Goal: Task Accomplishment & Management: Manage account settings

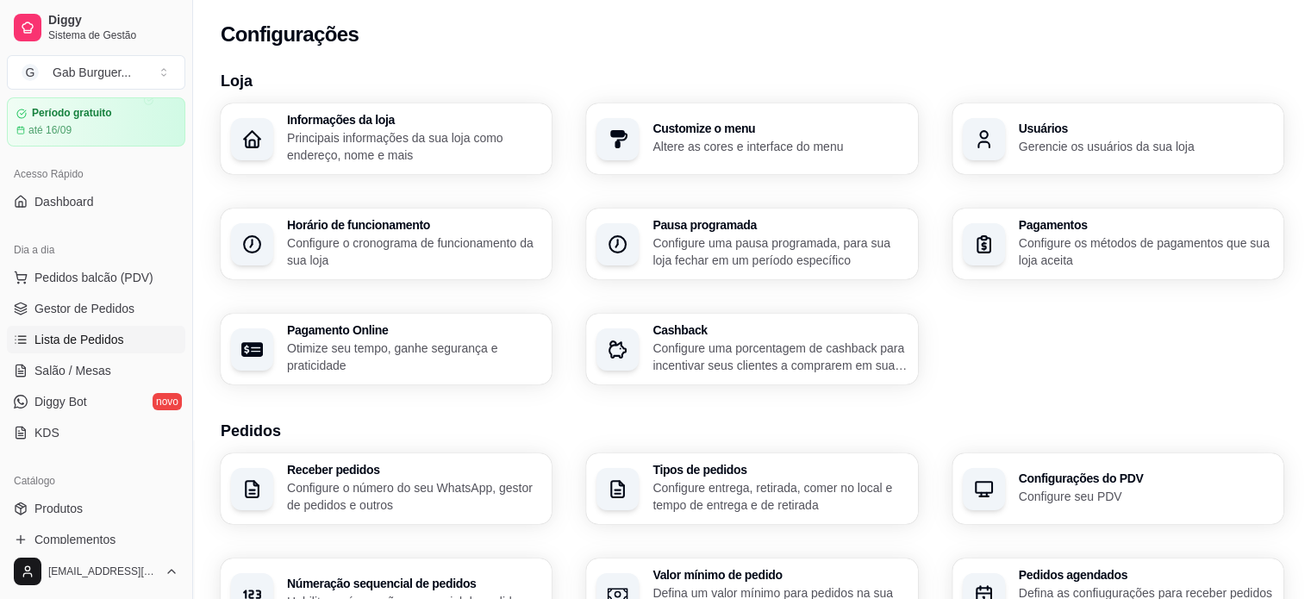
scroll to position [86, 0]
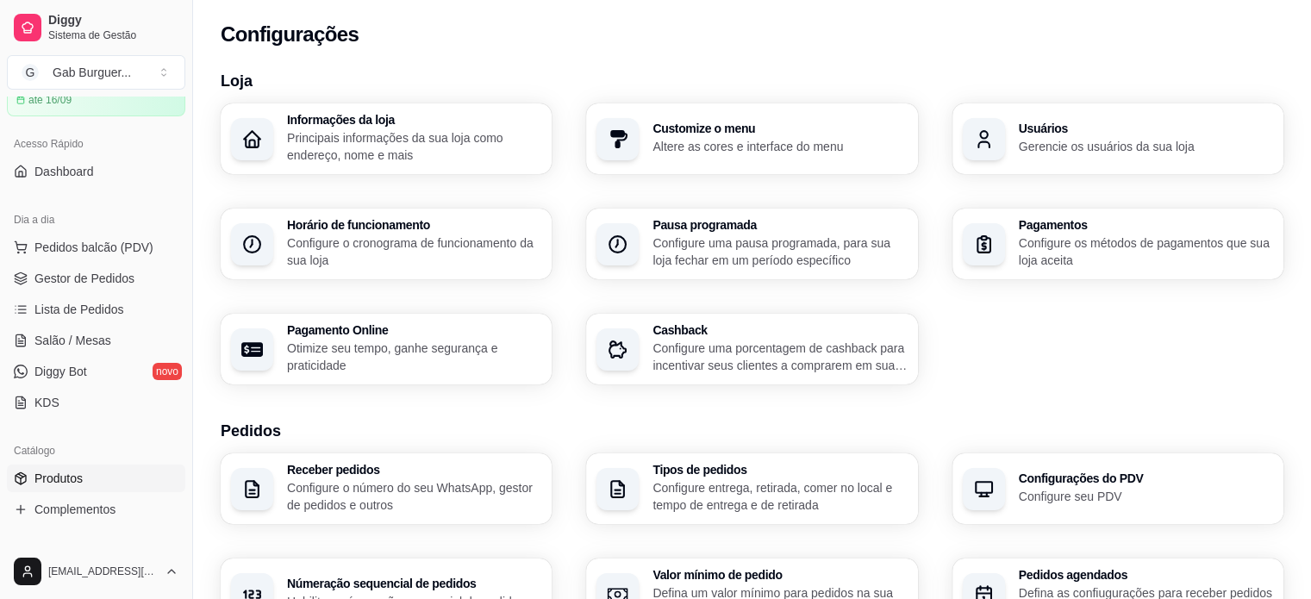
click at [62, 485] on span "Produtos" at bounding box center [58, 478] width 48 height 17
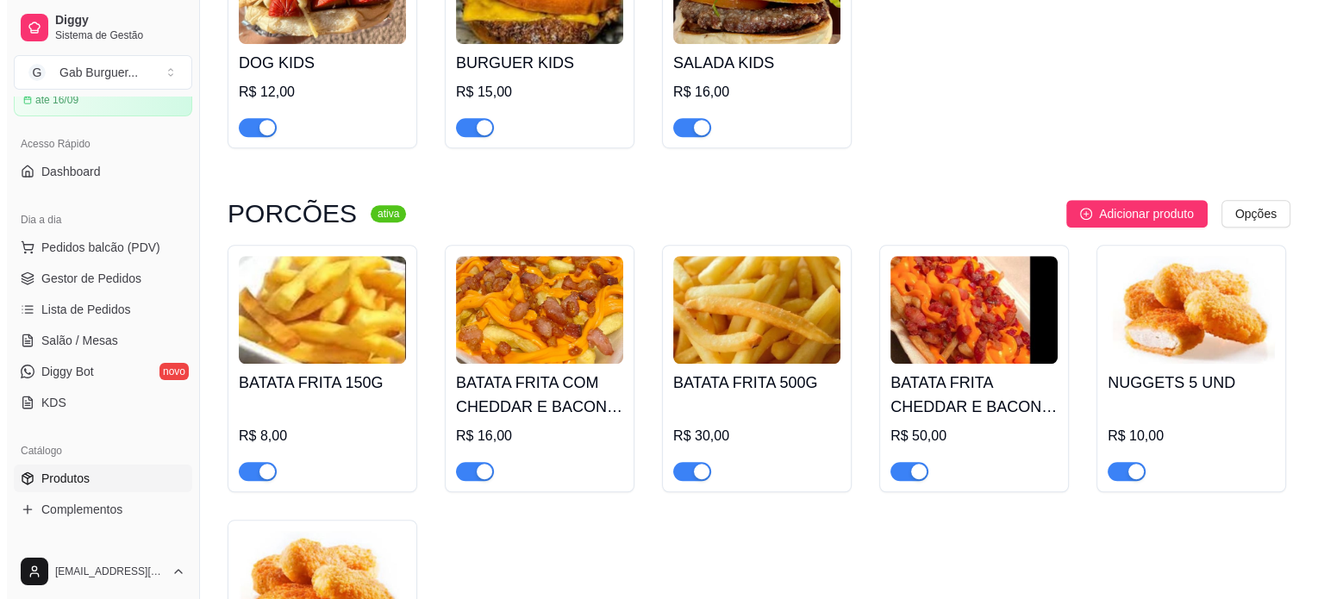
scroll to position [1293, 0]
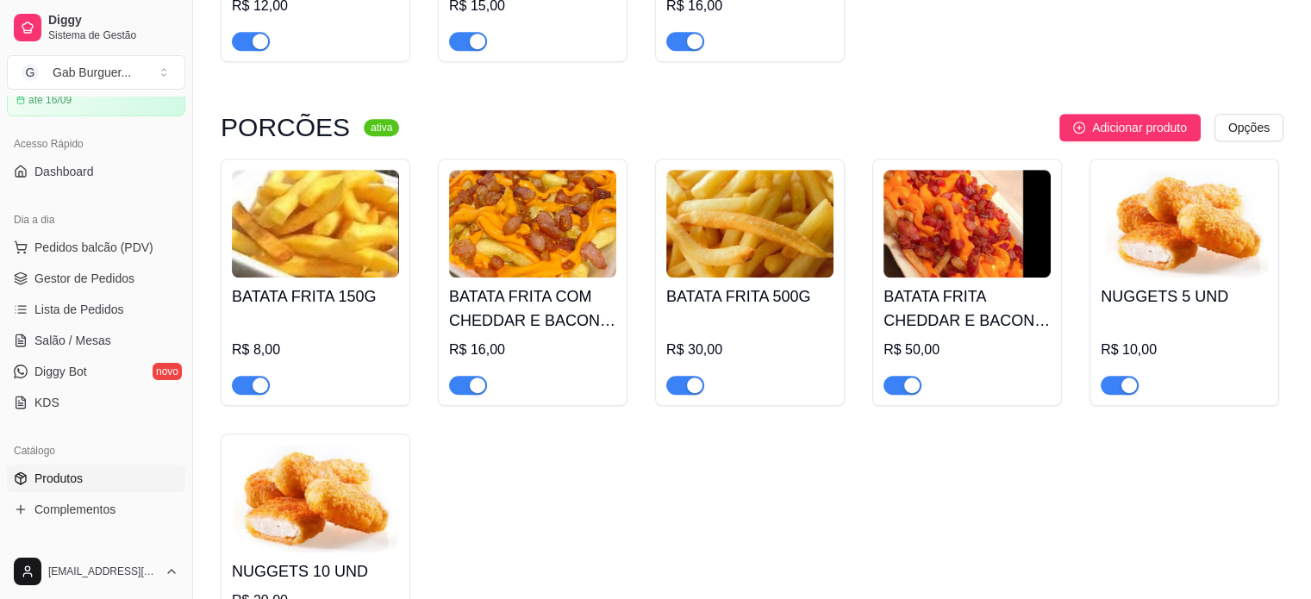
click at [290, 267] on img at bounding box center [315, 224] width 167 height 108
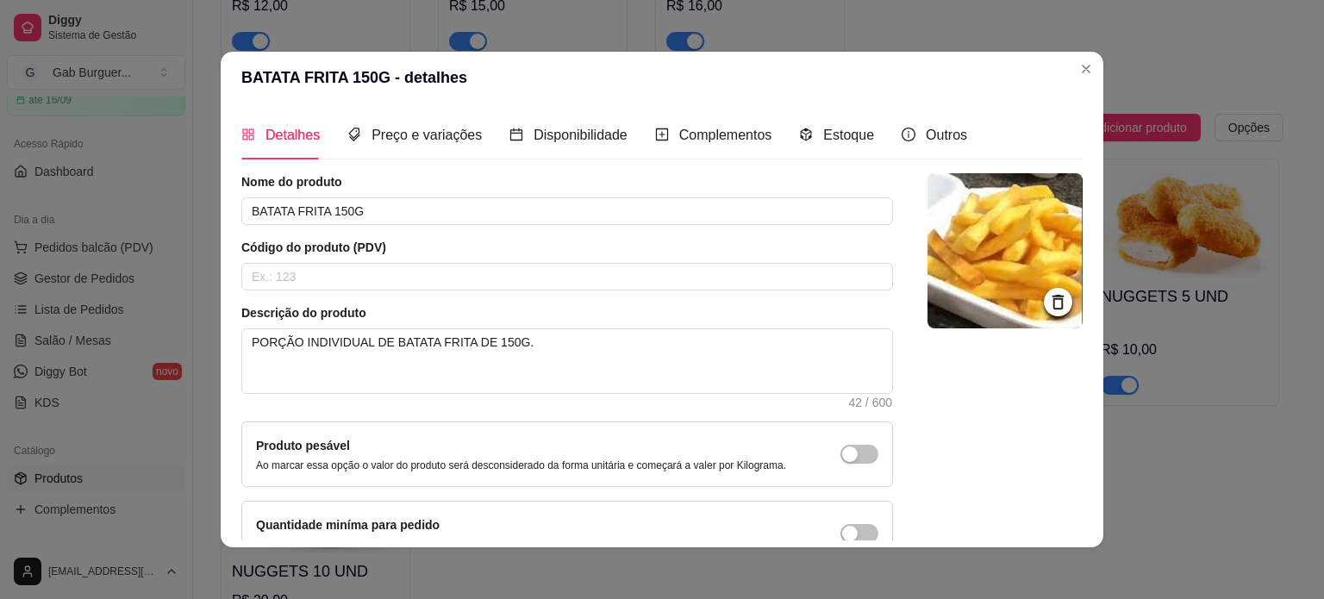
click at [1048, 299] on icon at bounding box center [1058, 302] width 20 height 20
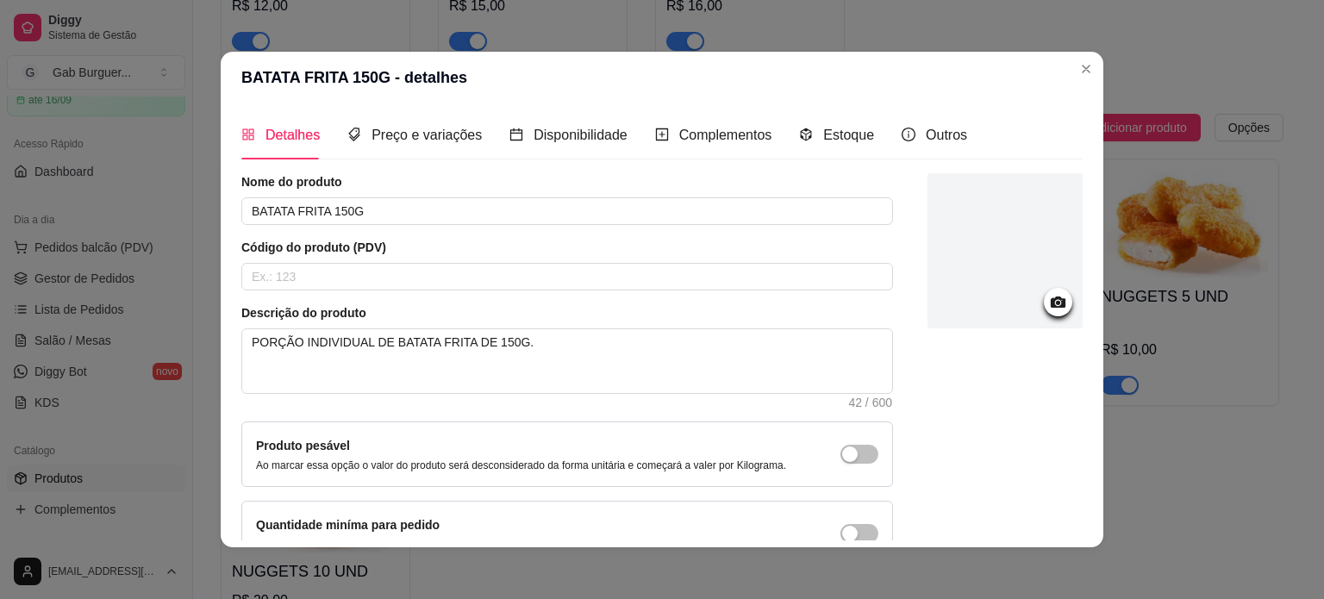
click at [1048, 306] on icon at bounding box center [1058, 302] width 20 height 20
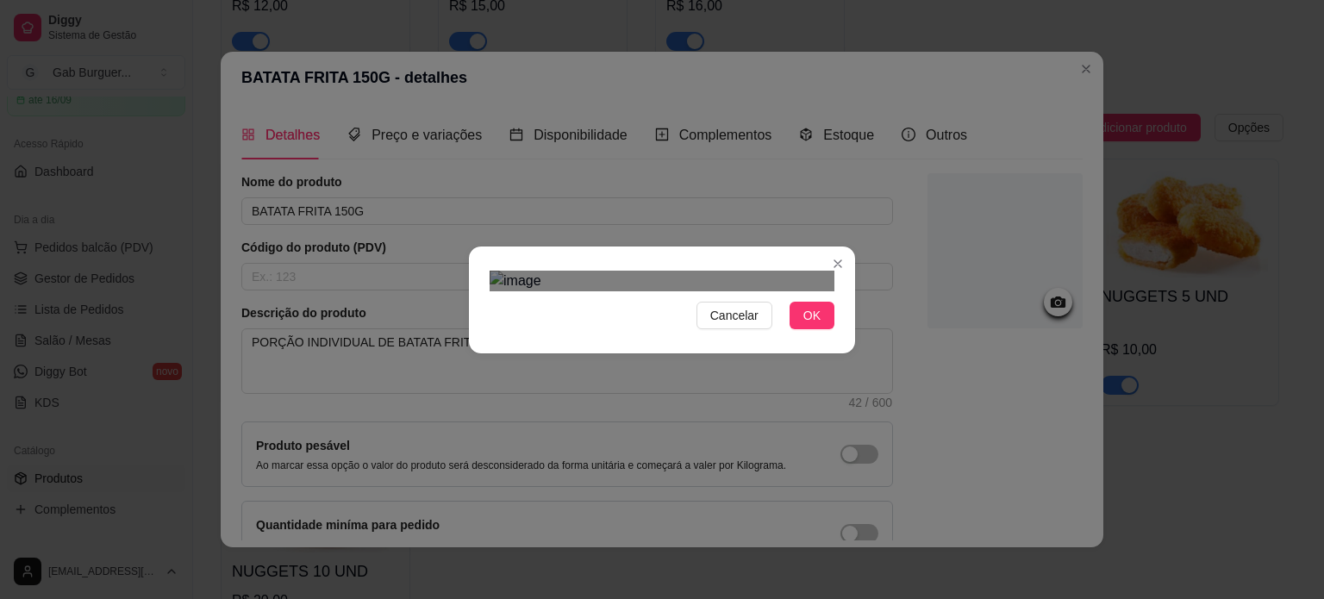
click at [666, 378] on div "Use the arrow keys to move the crop selection area" at bounding box center [671, 533] width 310 height 310
click at [822, 329] on button "OK" at bounding box center [812, 316] width 45 height 28
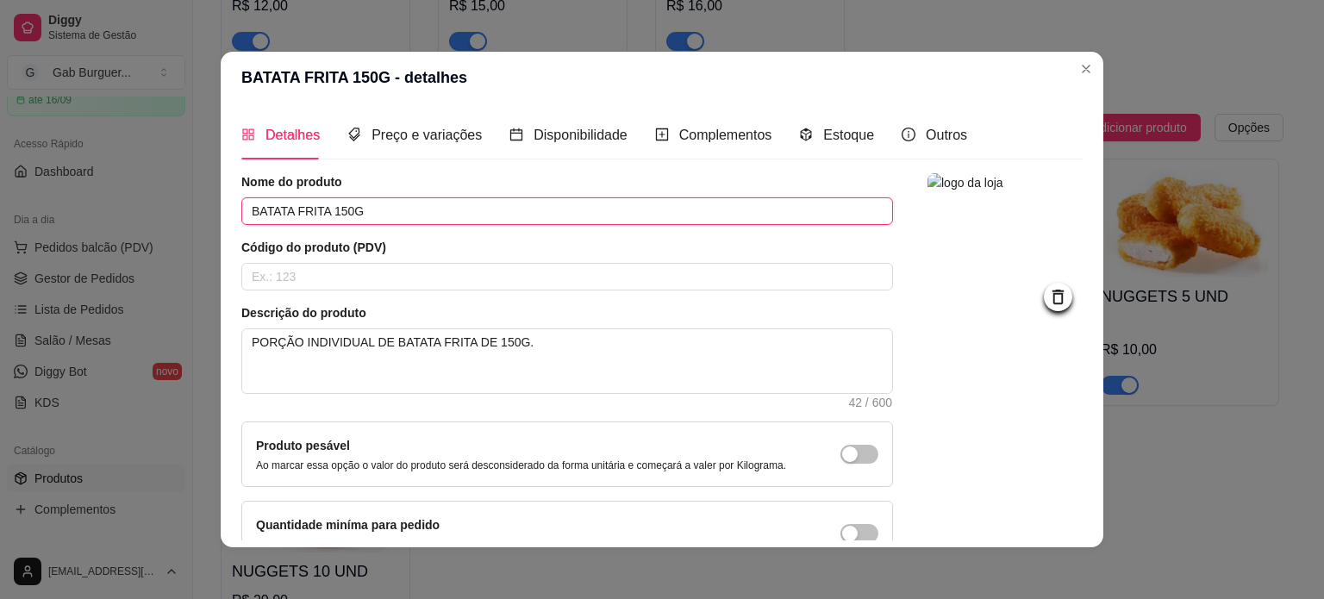
drag, startPoint x: 318, startPoint y: 206, endPoint x: 482, endPoint y: 203, distance: 163.8
click at [318, 206] on input "BATATA FRITA 150G" at bounding box center [567, 211] width 652 height 28
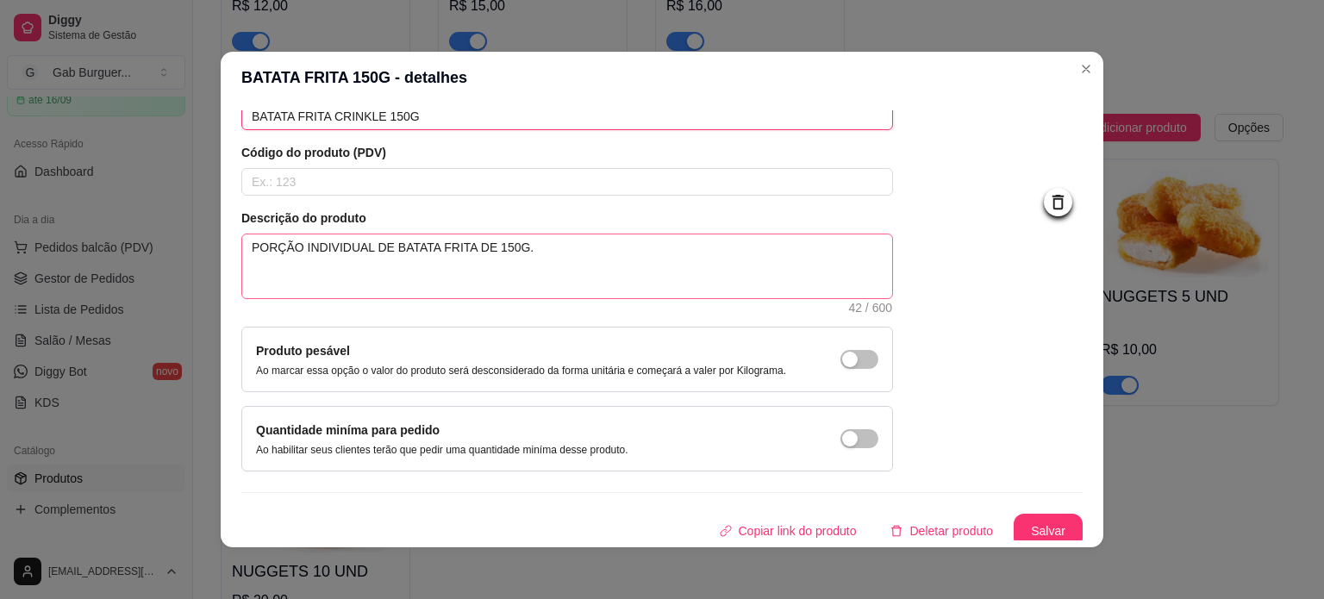
scroll to position [100, 0]
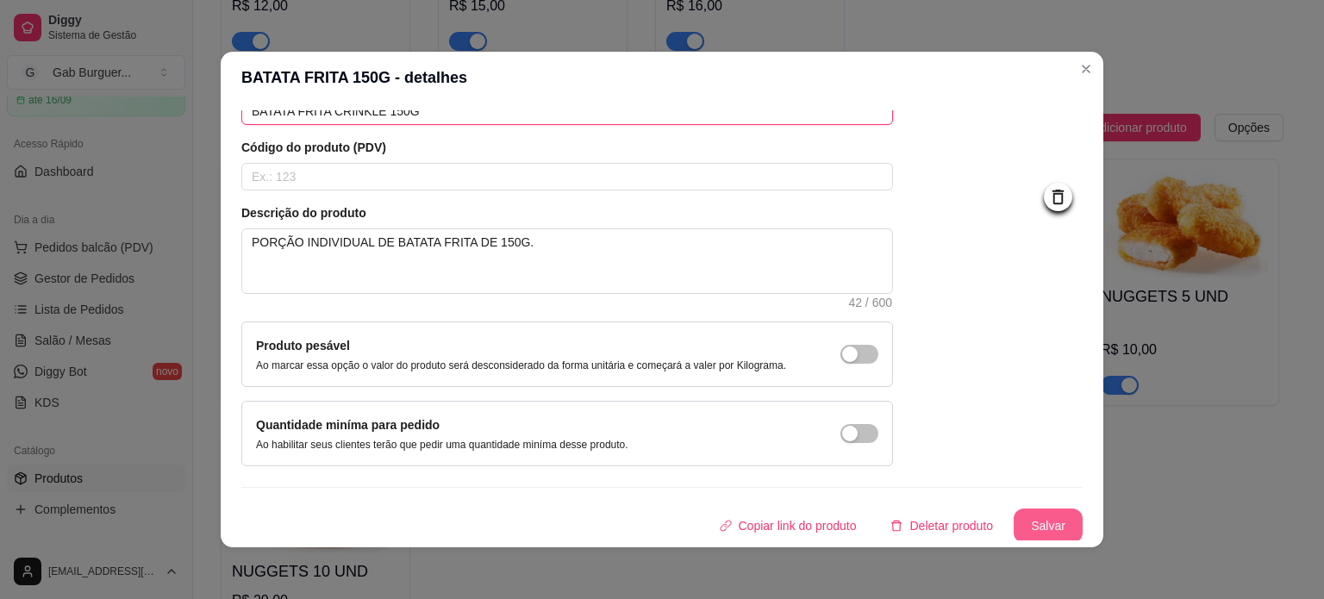
type input "BATATA FRITA CRINKLE 150G"
click at [1017, 530] on button "Salvar" at bounding box center [1048, 526] width 69 height 34
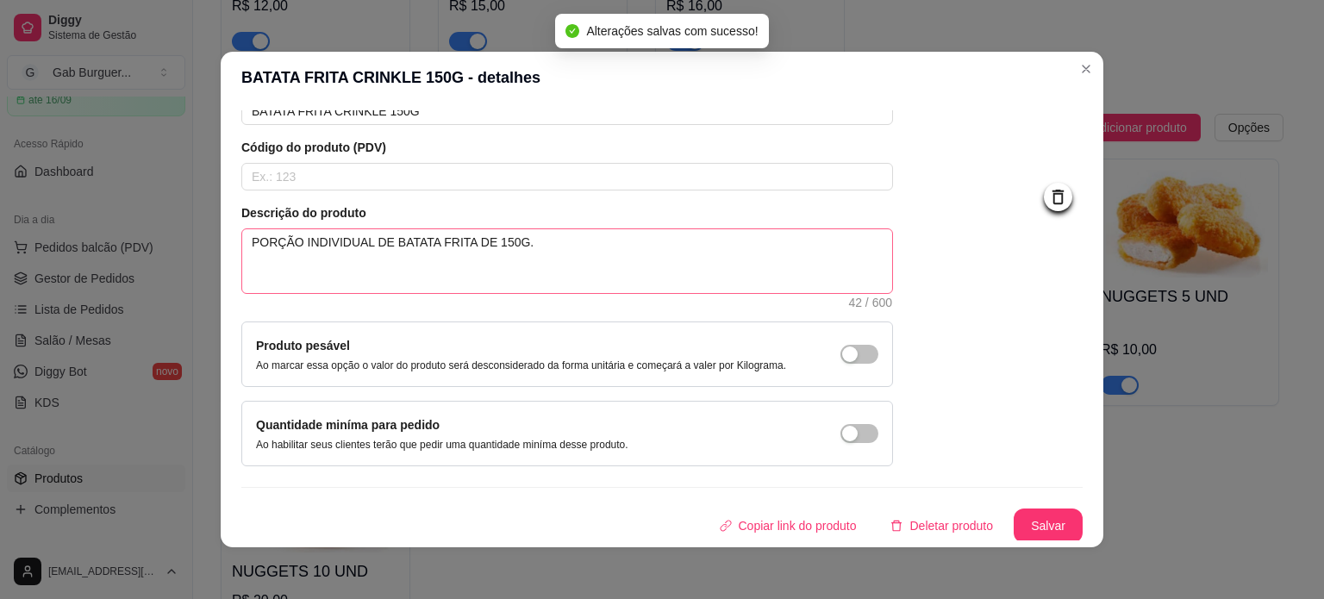
scroll to position [0, 0]
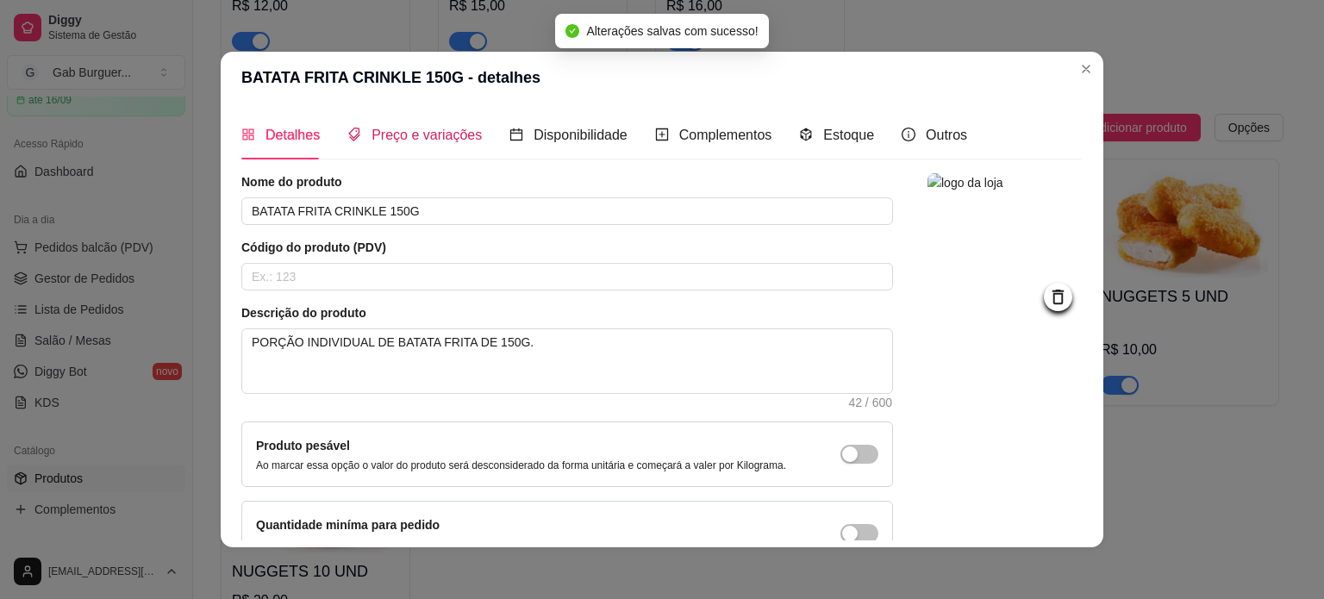
click at [410, 141] on span "Preço e variações" at bounding box center [427, 135] width 110 height 15
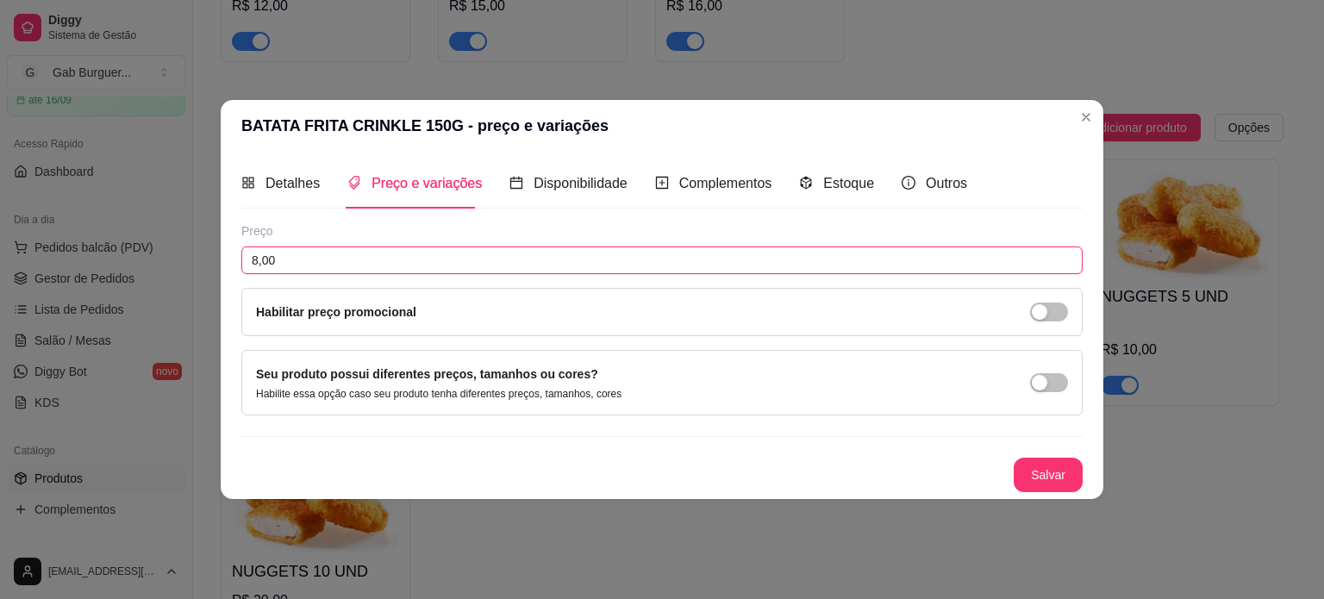
click at [255, 264] on input "8,00" at bounding box center [661, 261] width 841 height 28
type input "10,00"
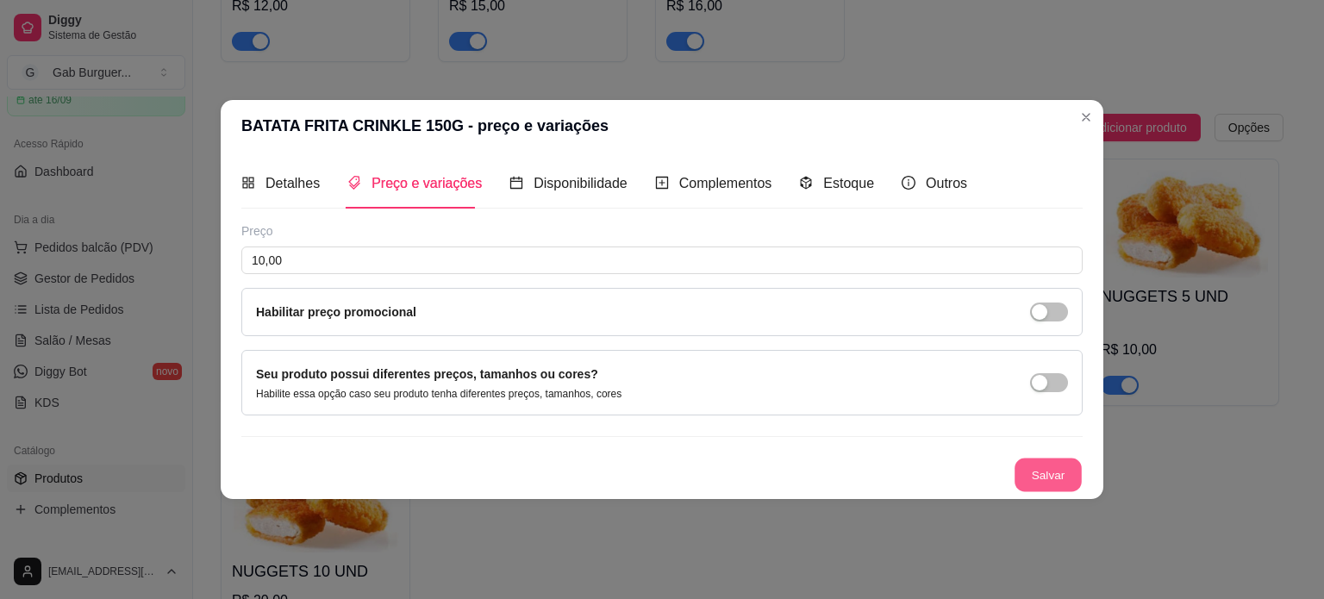
click at [1061, 478] on button "Salvar" at bounding box center [1048, 475] width 67 height 34
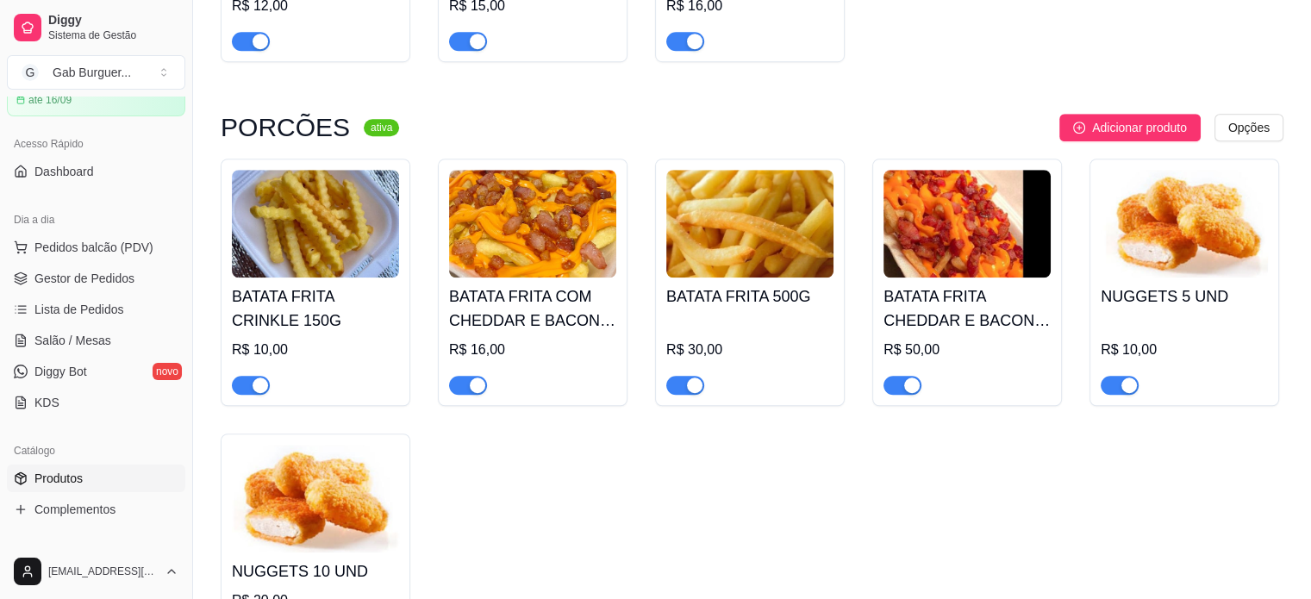
click at [921, 259] on img at bounding box center [967, 224] width 167 height 108
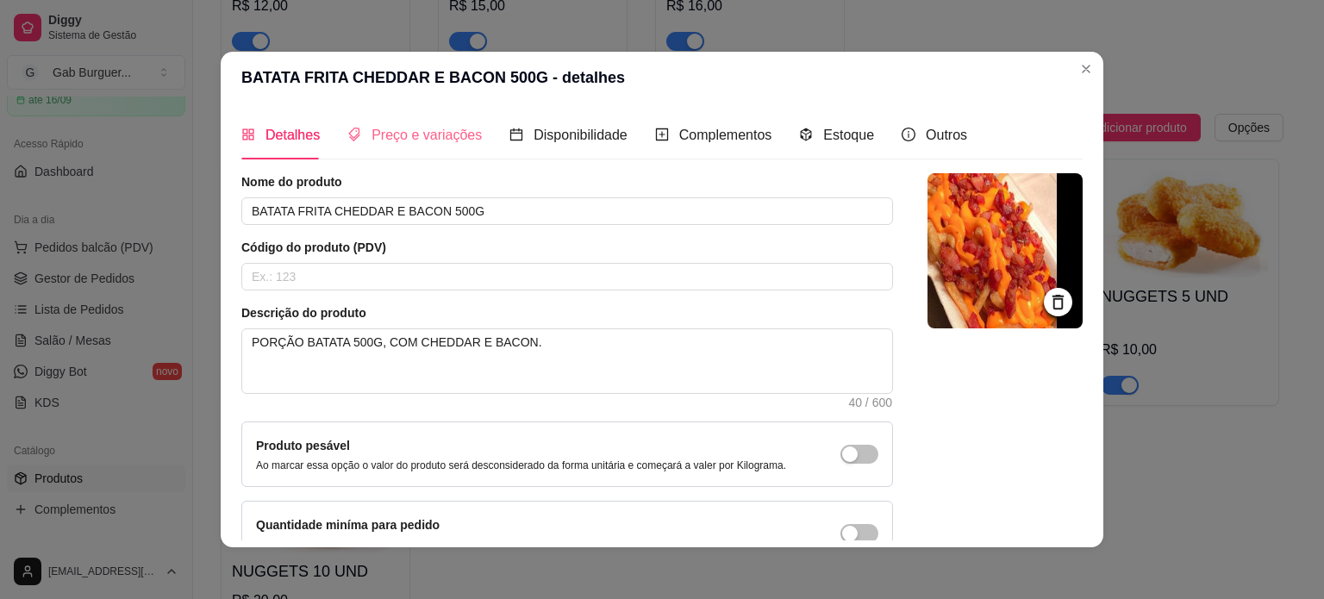
click at [378, 147] on div "Preço e variações" at bounding box center [414, 134] width 134 height 49
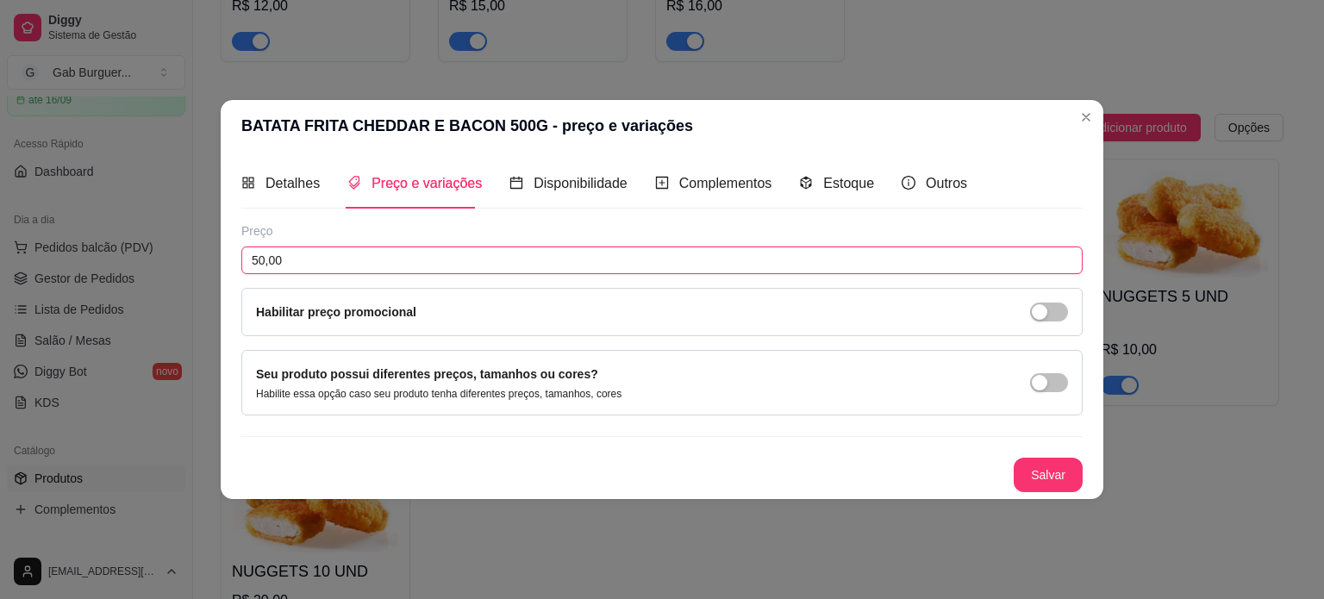
click at [262, 261] on input "50,00" at bounding box center [661, 261] width 841 height 28
type input "55,00"
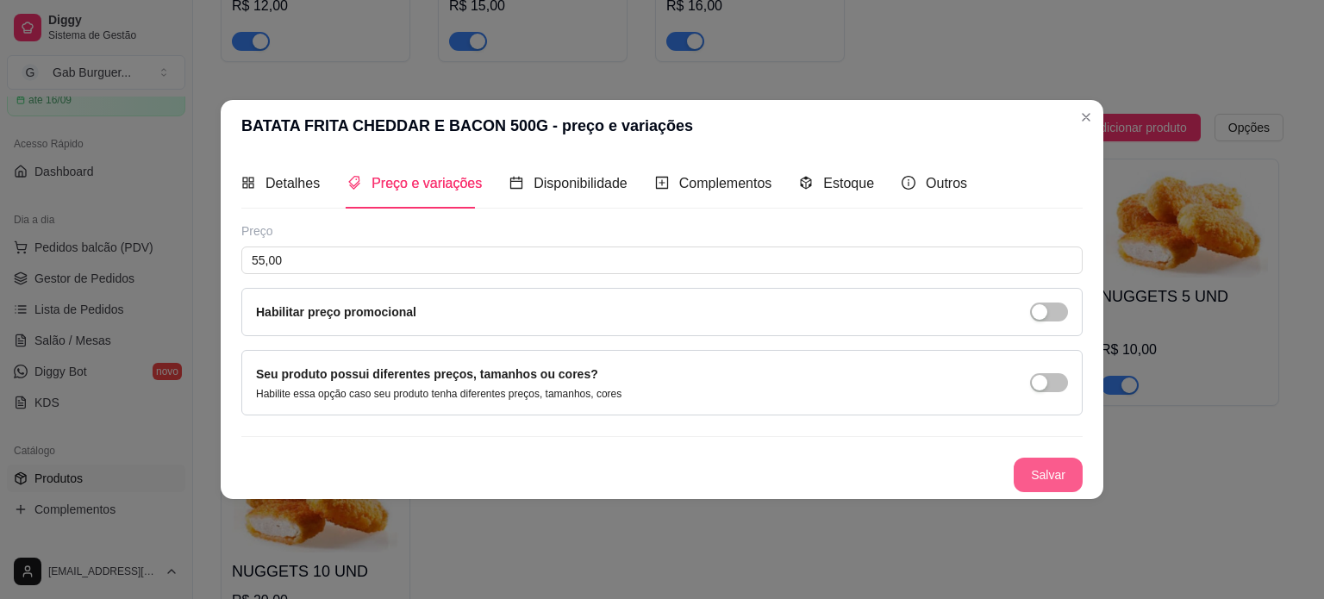
click at [1066, 485] on button "Salvar" at bounding box center [1048, 475] width 69 height 34
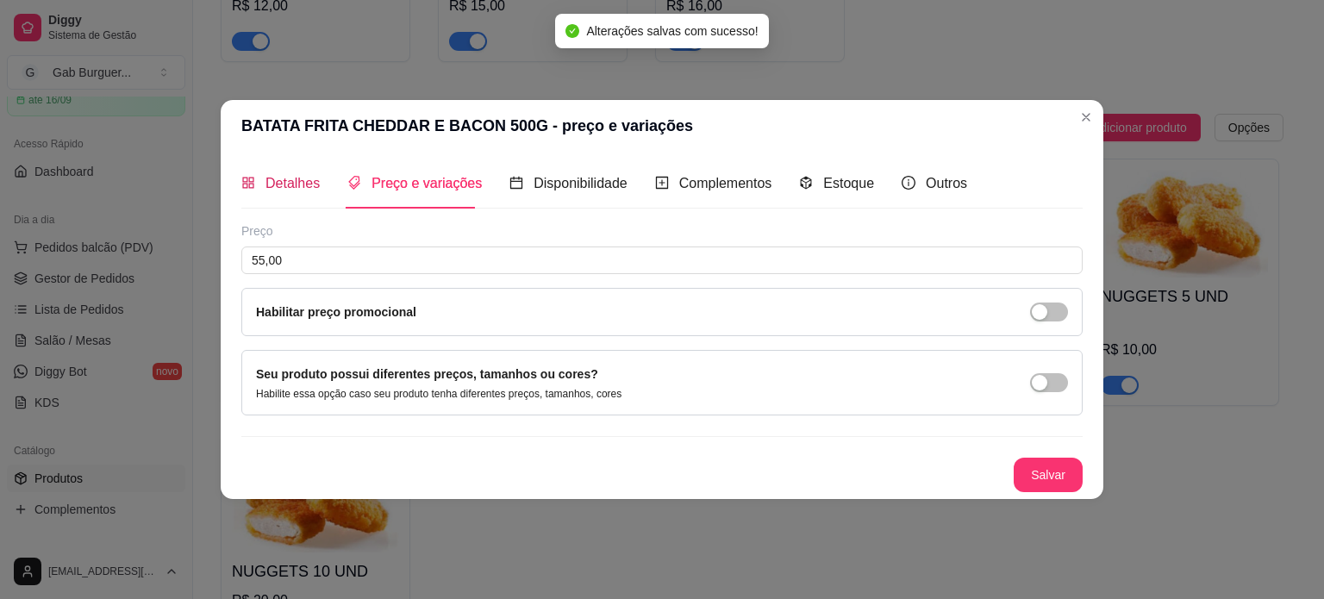
click at [285, 180] on span "Detalhes" at bounding box center [293, 183] width 54 height 15
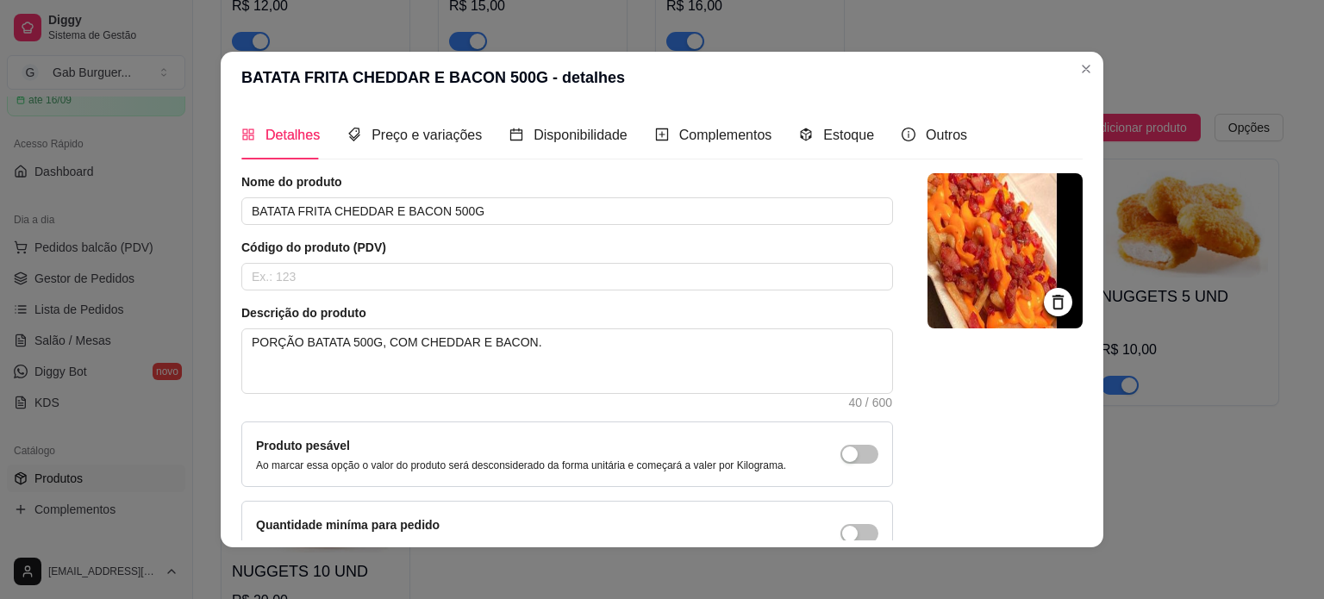
click at [1053, 303] on icon at bounding box center [1058, 302] width 11 height 15
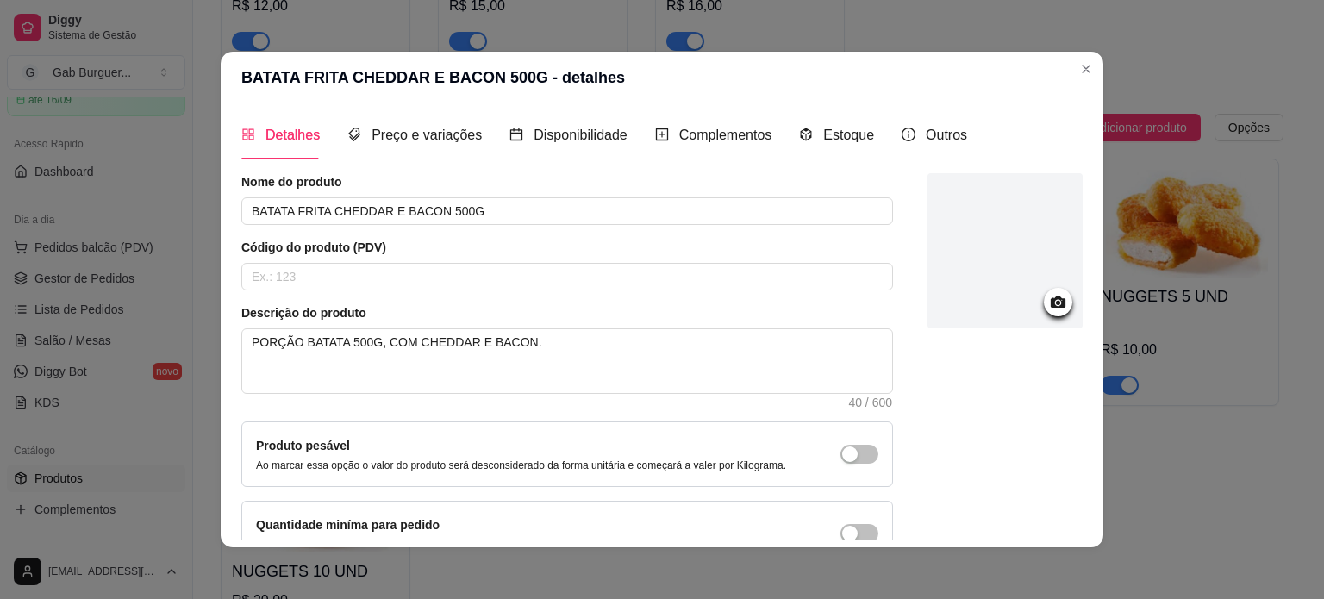
click at [1048, 307] on icon at bounding box center [1058, 302] width 20 height 20
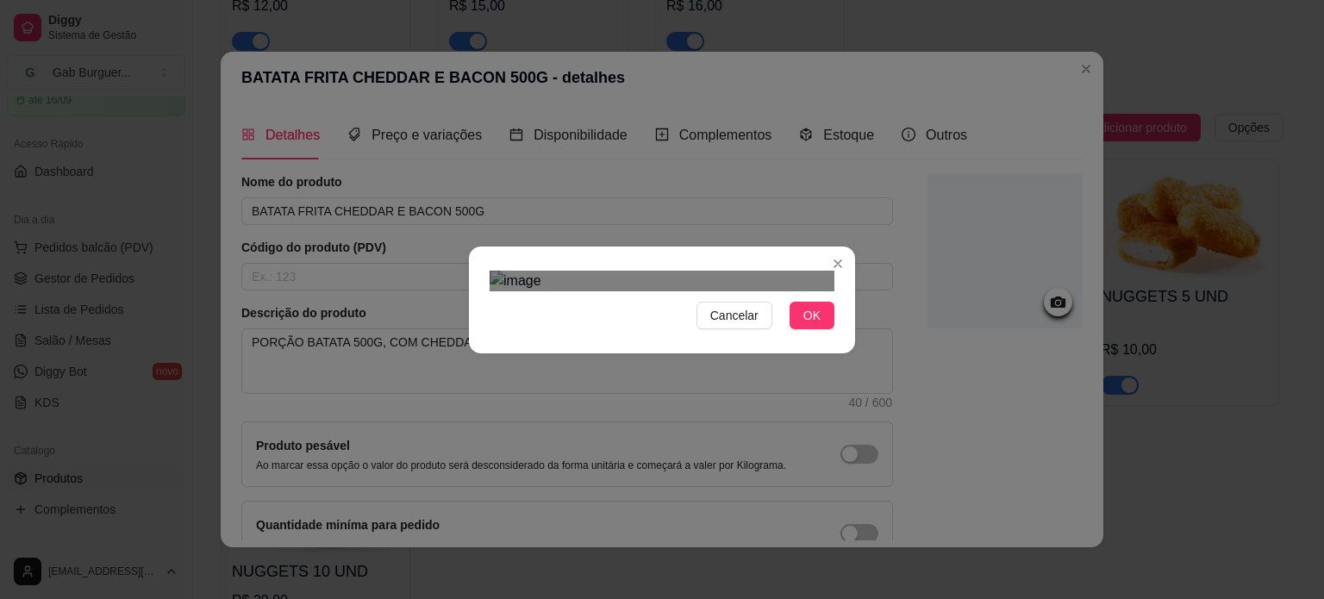
click at [704, 410] on div "Use the arrow keys to move the crop selection area" at bounding box center [645, 565] width 310 height 310
click at [806, 329] on button "OK" at bounding box center [812, 316] width 45 height 28
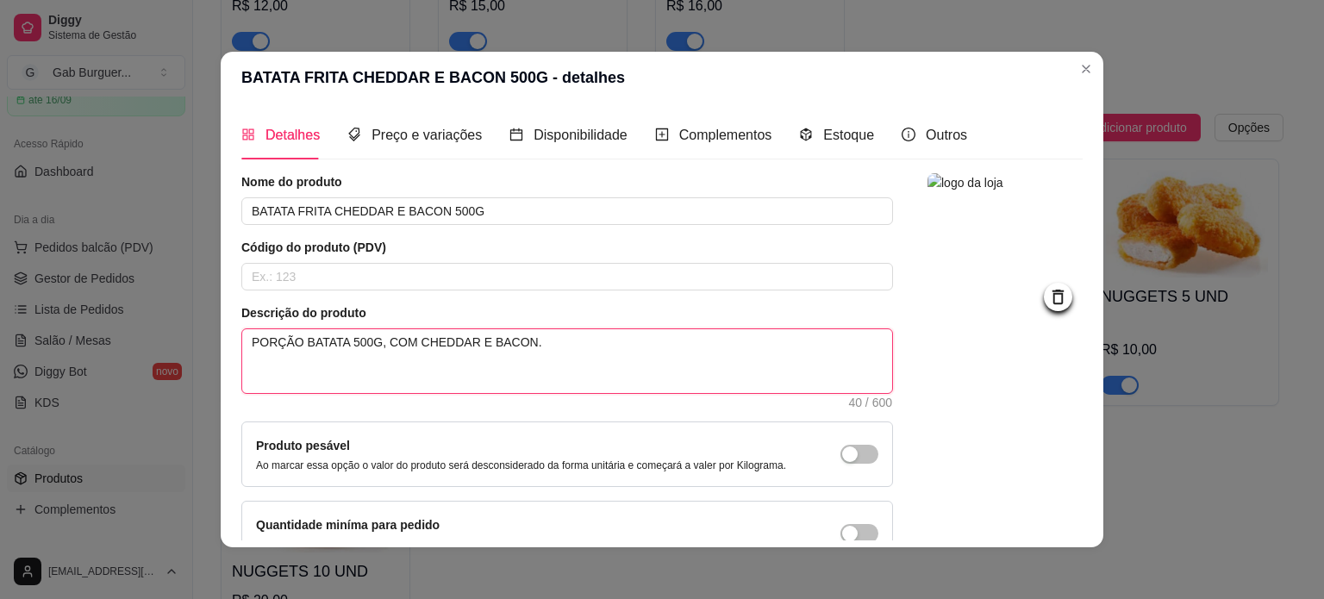
click at [331, 346] on textarea "PORÇÃO BATATA 500G, COM CHEDDAR E BACON." at bounding box center [567, 361] width 650 height 64
type textarea "PORÇÃO BATATA 500G, COM CHEDDAR E BACON."
type textarea "PORÇÃO BATATA C 500G, COM CHEDDAR E BACON."
type textarea "PORÇÃO BATATA CR 500G, COM CHEDDAR E BACON."
type textarea "PORÇÃO BATATA CRI 500G, COM CHEDDAR E BACON."
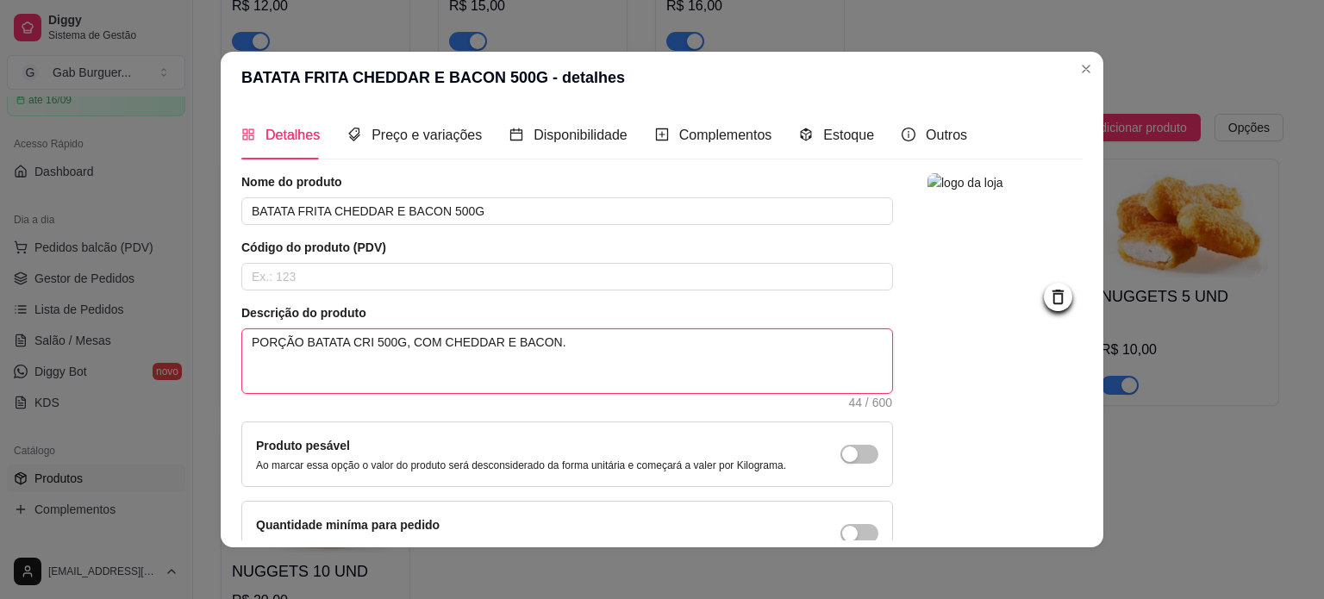
type textarea "PORÇÃO BATATA CRIN 500G, COM CHEDDAR E BACON."
type textarea "PORÇÃO BATATA CRINK 500G, COM CHEDDAR E BACON."
type textarea "PORÇÃO BATATA CRINKL 500G, COM CHEDDAR E BACON."
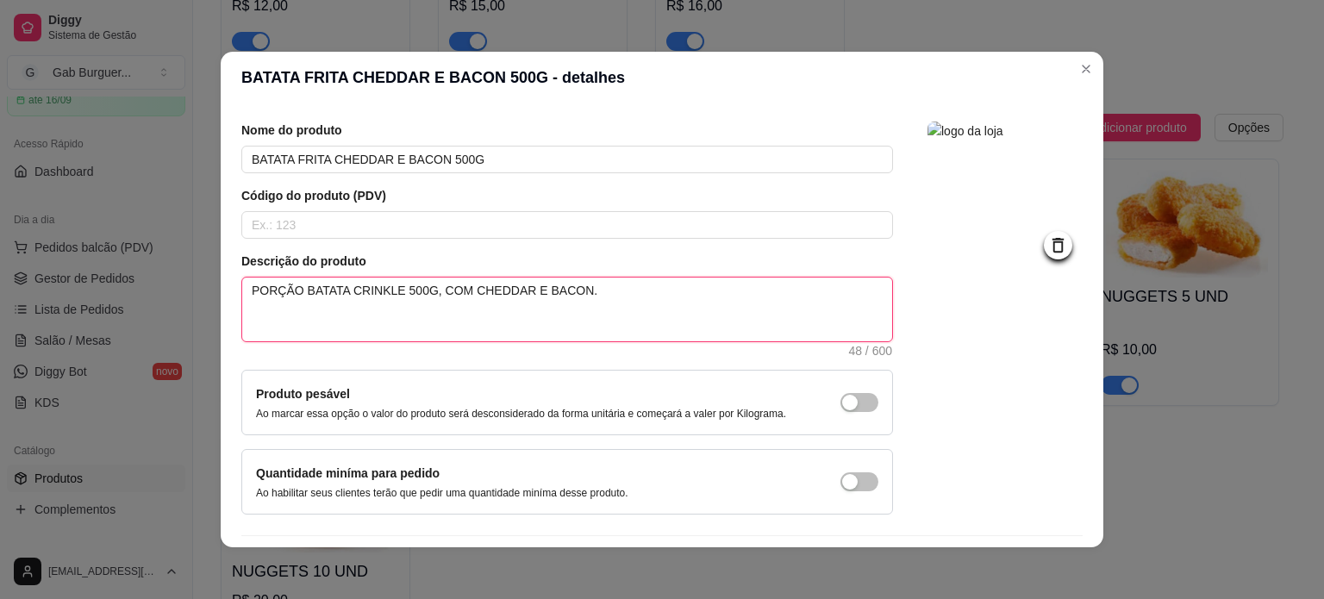
scroll to position [100, 0]
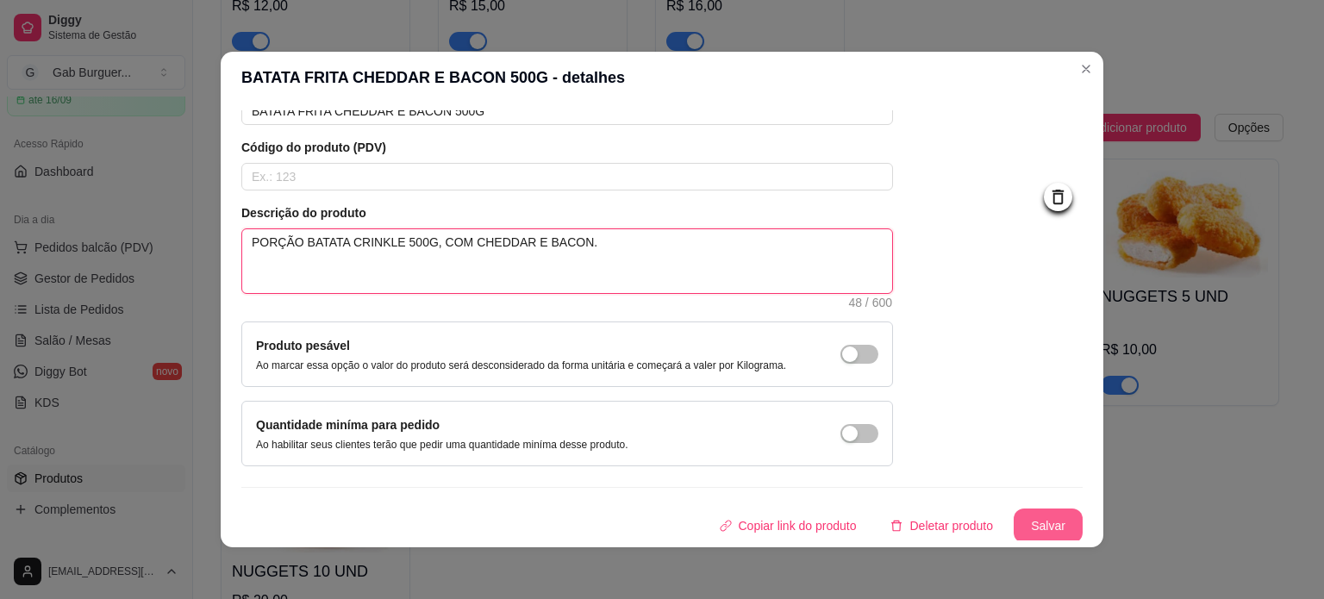
type textarea "PORÇÃO BATATA CRINKLE 500G, COM CHEDDAR E BACON."
click at [1028, 523] on button "Salvar" at bounding box center [1048, 527] width 67 height 34
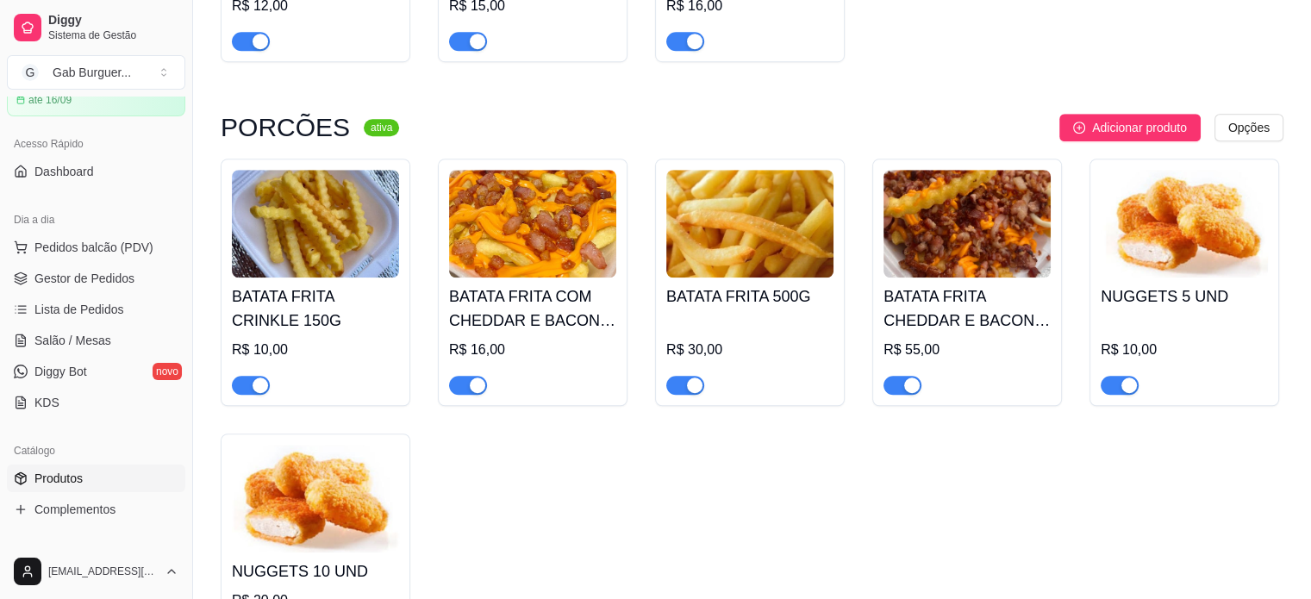
click at [500, 254] on img at bounding box center [532, 224] width 167 height 108
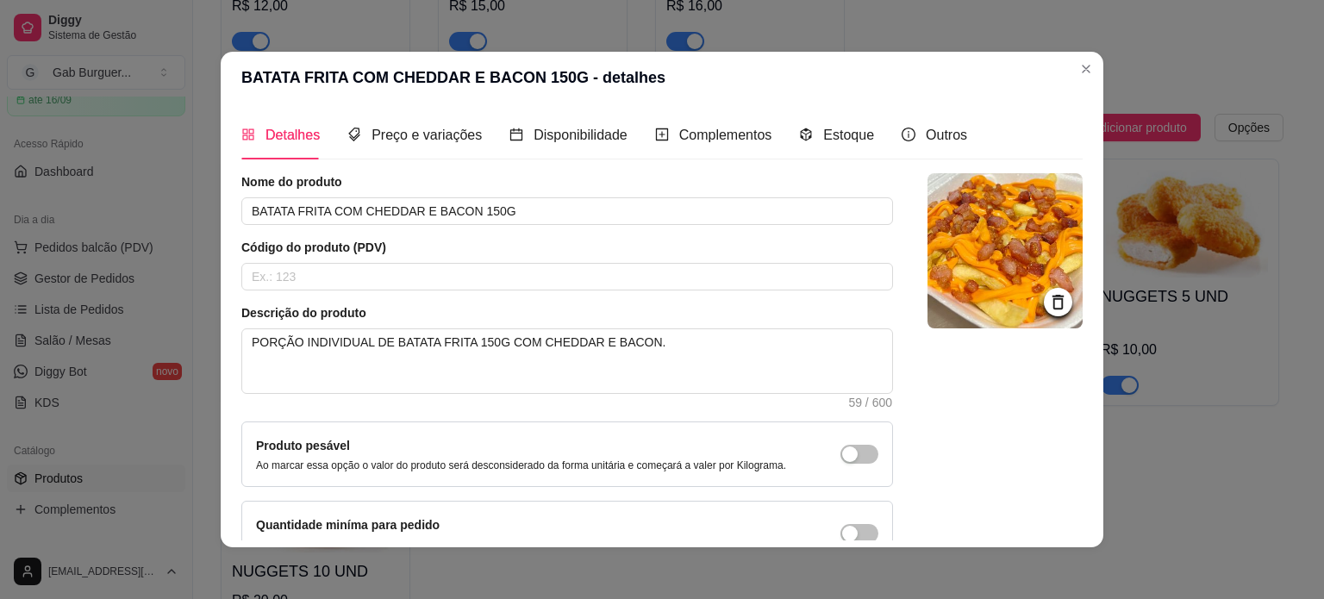
click at [1053, 306] on icon at bounding box center [1058, 302] width 11 height 15
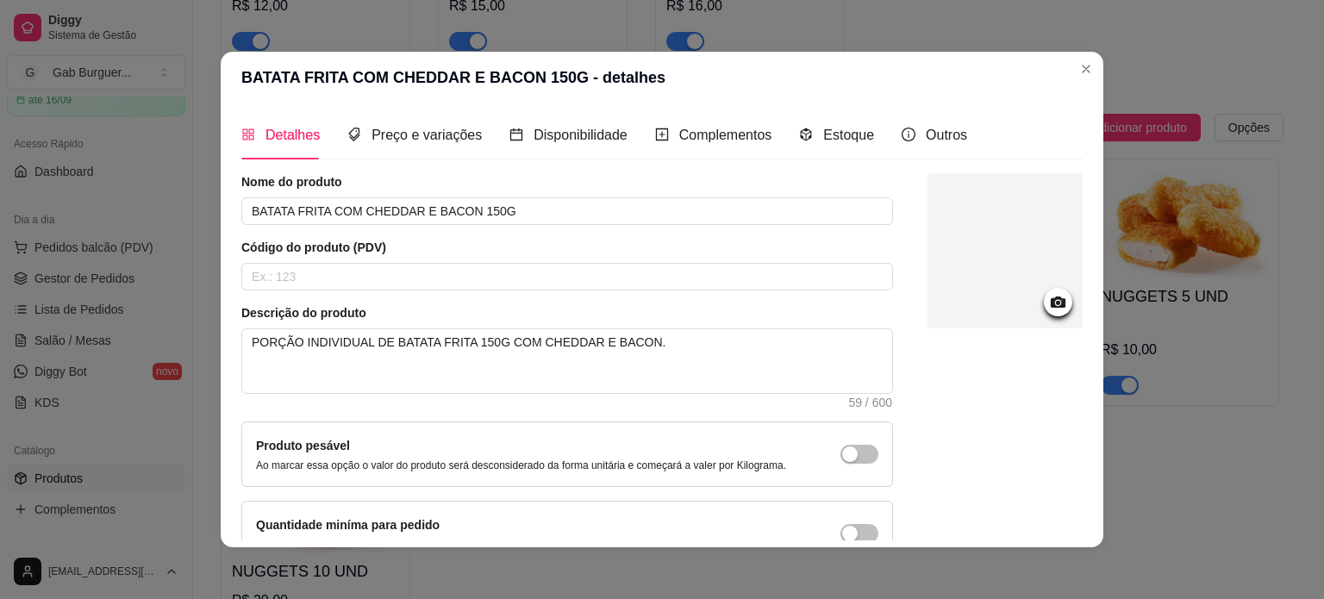
click at [1051, 300] on icon at bounding box center [1058, 302] width 15 height 11
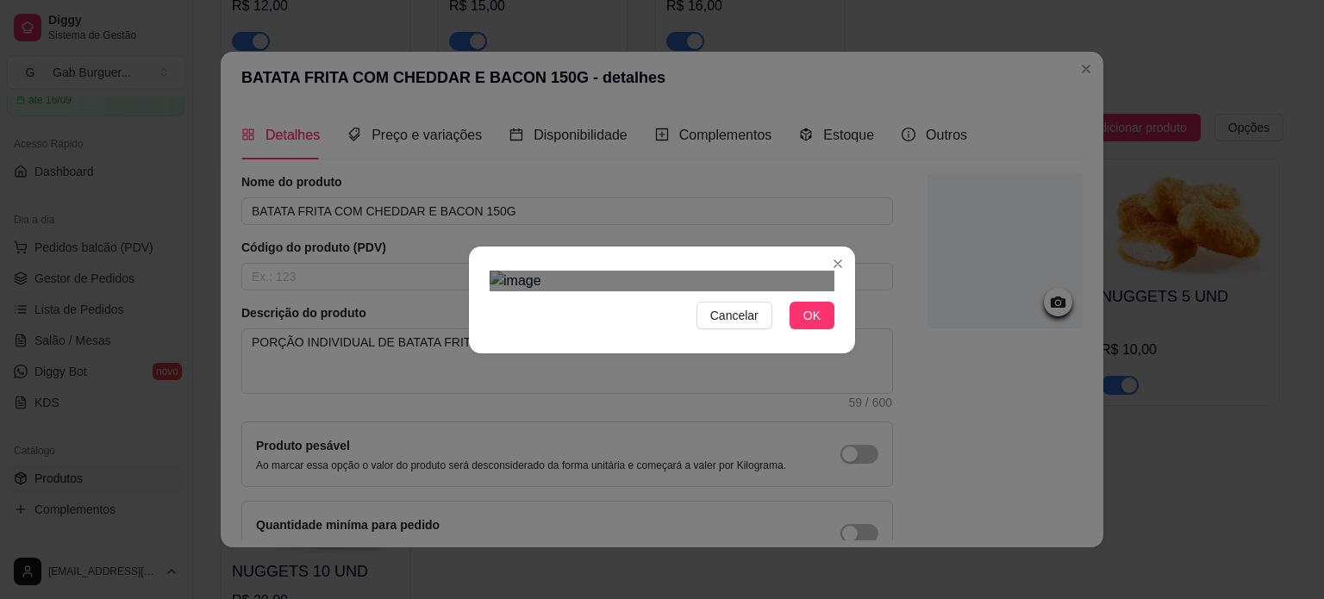
click at [639, 382] on div "Use the arrow keys to move the crop selection area" at bounding box center [645, 537] width 310 height 310
click at [806, 325] on span "OK" at bounding box center [811, 315] width 17 height 19
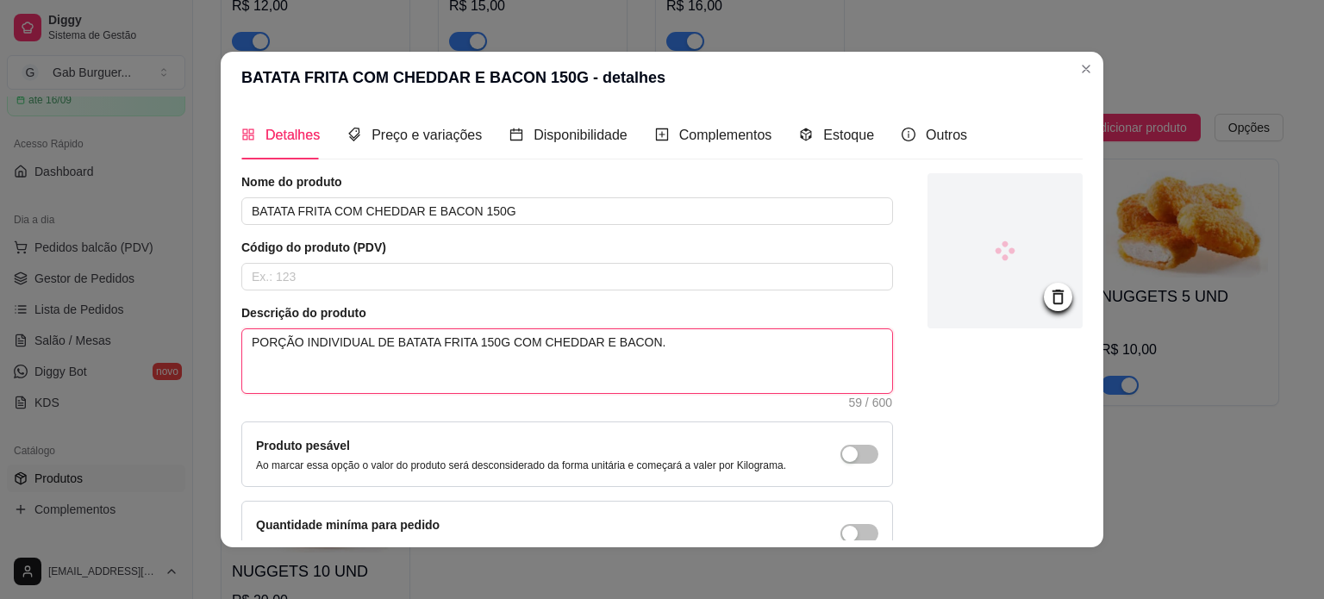
click at [453, 342] on textarea "PORÇÃO INDIVIDUAL DE BATATA FRITA 150G COM CHEDDAR E BACON." at bounding box center [567, 361] width 650 height 64
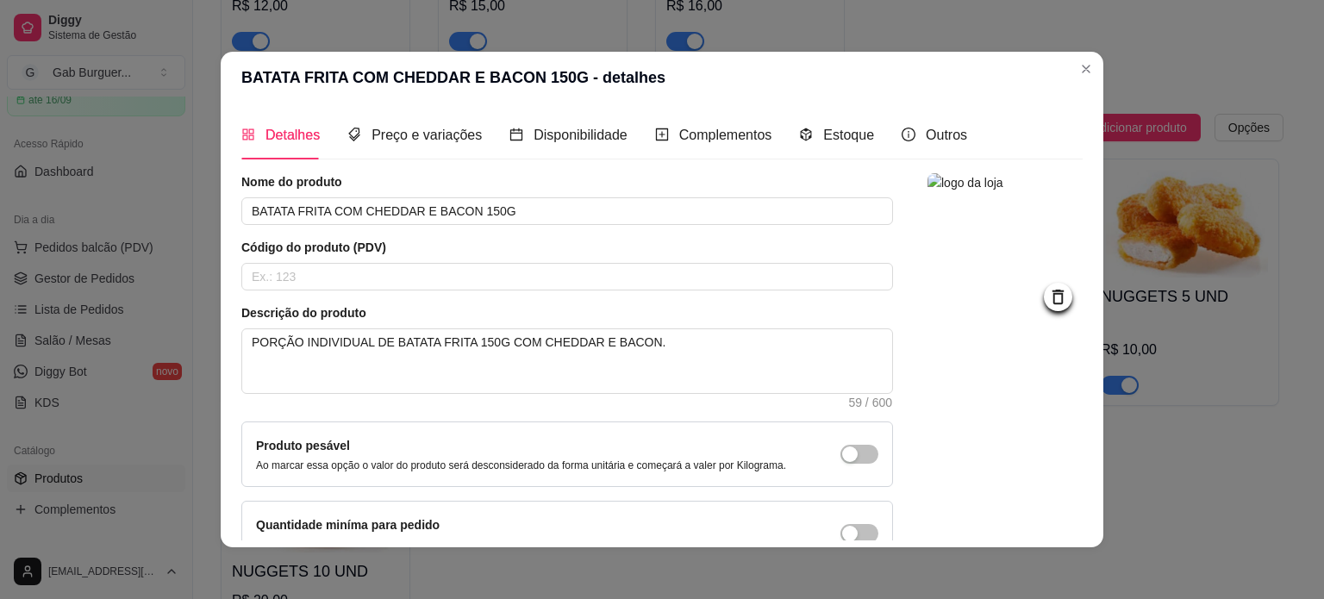
click at [1094, 68] on header "BATATA FRITA COM CHEDDAR E BACON 150G - detalhes" at bounding box center [662, 78] width 883 height 52
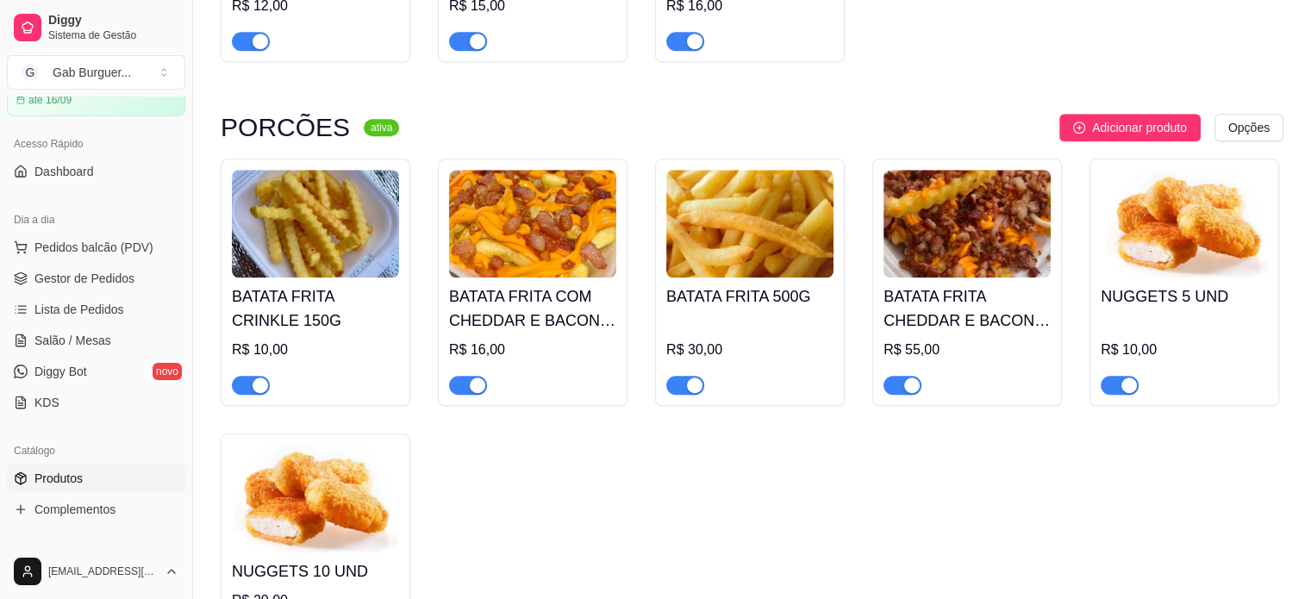
click at [528, 266] on img at bounding box center [532, 224] width 167 height 108
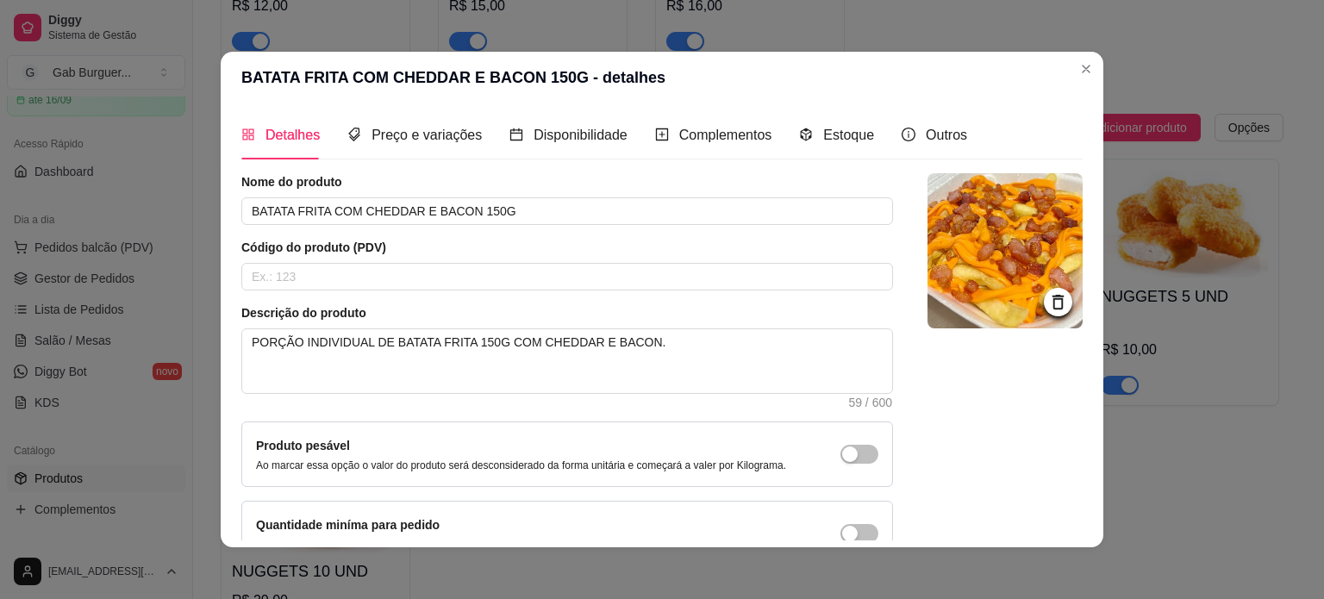
click at [1048, 293] on icon at bounding box center [1058, 302] width 20 height 20
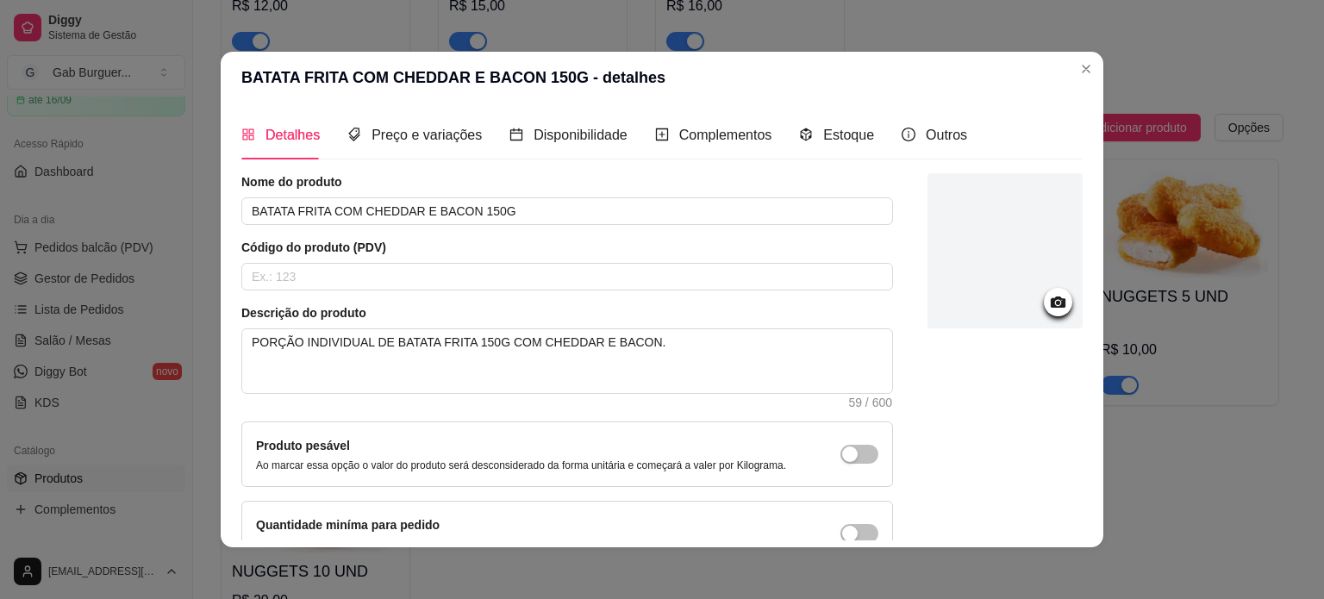
click at [1051, 303] on icon at bounding box center [1058, 302] width 15 height 11
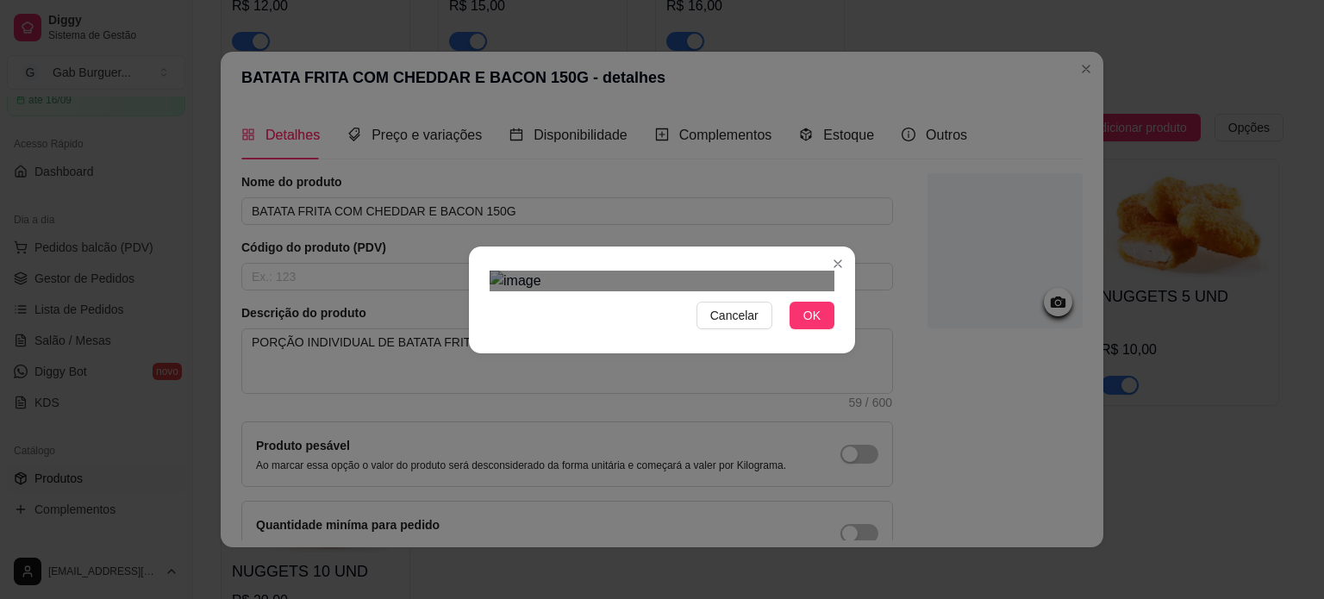
click at [727, 398] on div "Use the arrow keys to move the crop selection area" at bounding box center [646, 553] width 310 height 310
click at [791, 329] on button "OK" at bounding box center [812, 316] width 45 height 28
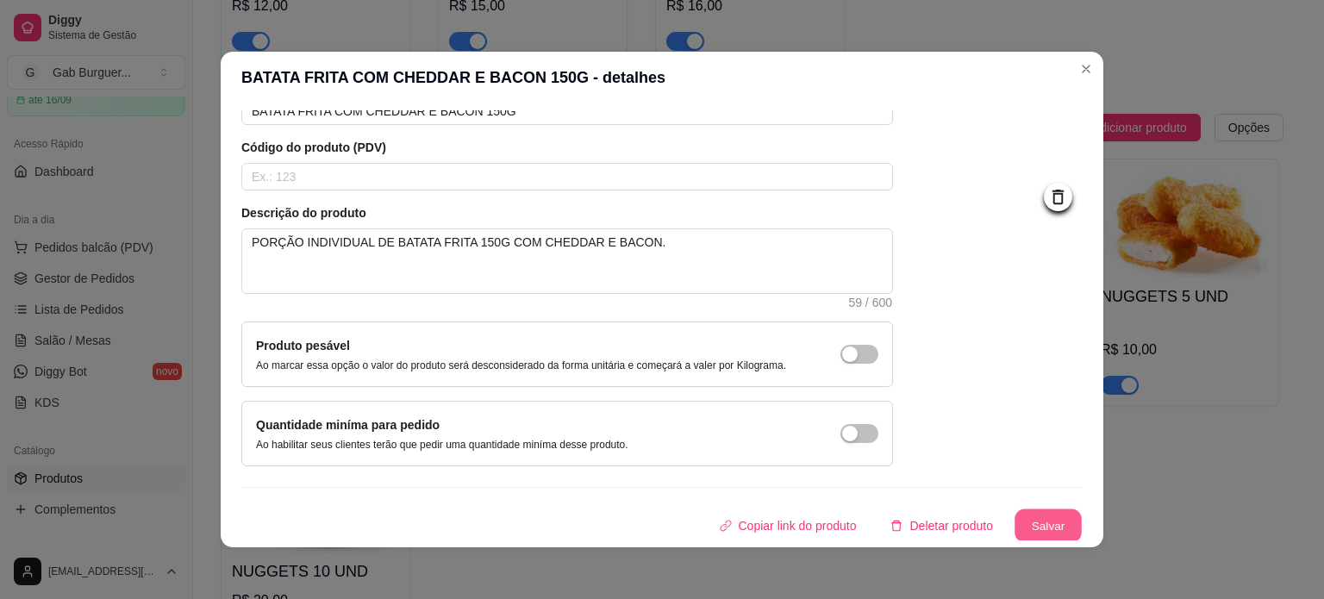
click at [1022, 523] on button "Salvar" at bounding box center [1048, 527] width 67 height 34
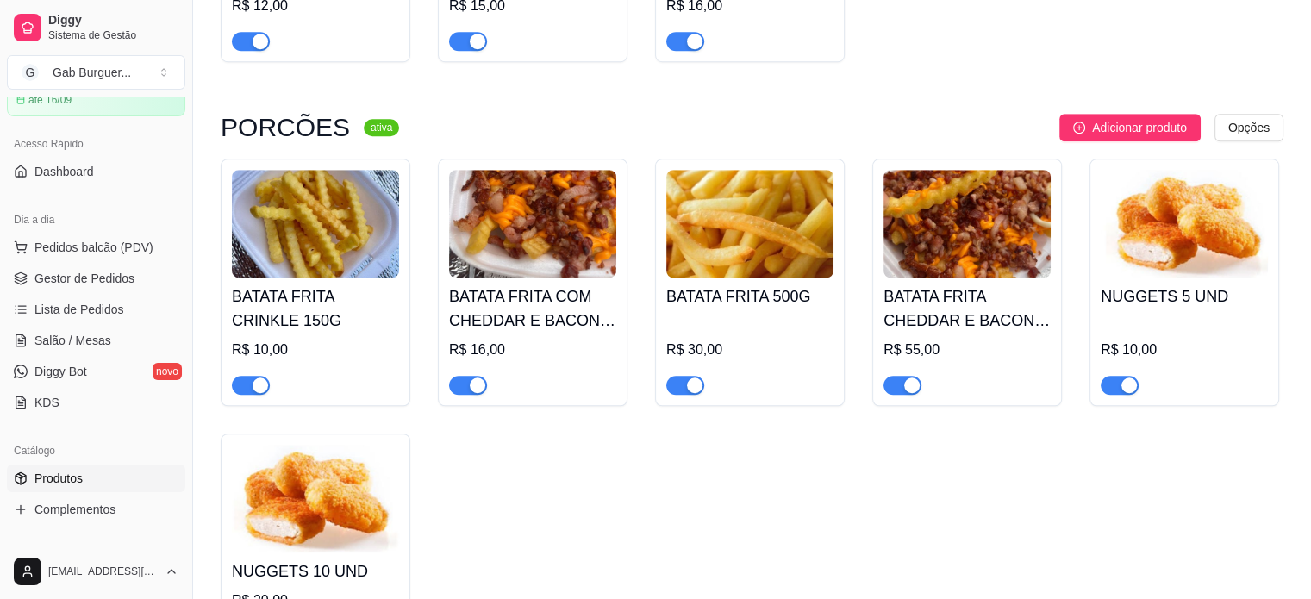
click at [722, 247] on img at bounding box center [749, 224] width 167 height 108
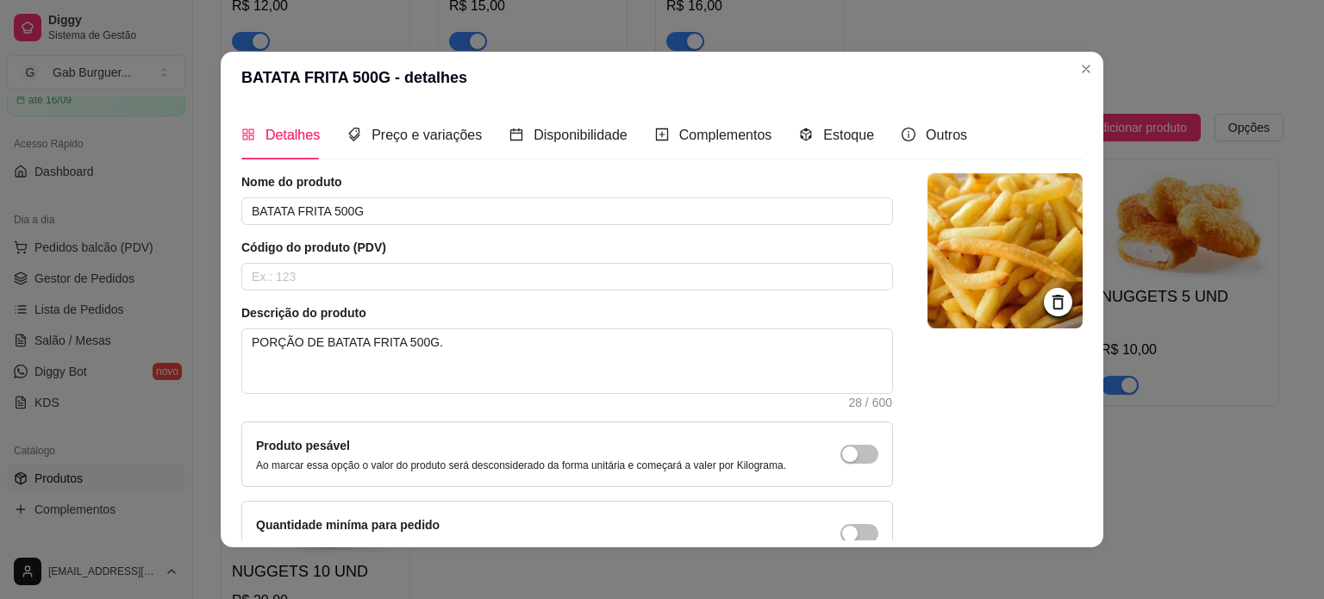
click at [1048, 303] on icon at bounding box center [1058, 302] width 20 height 20
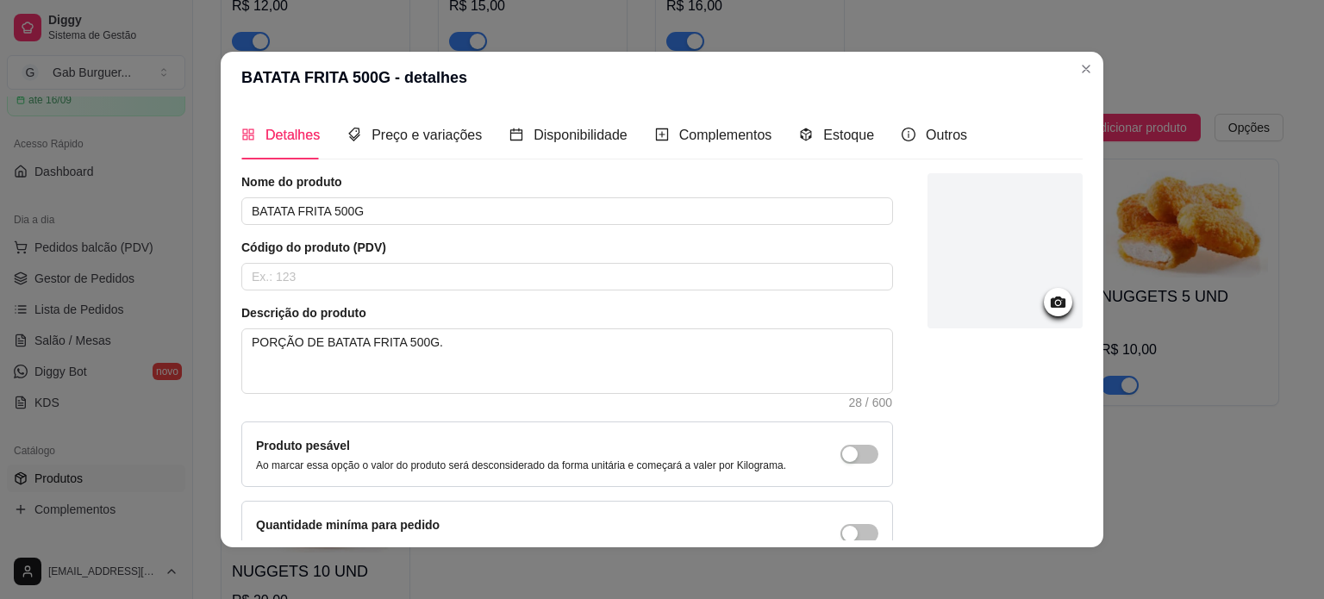
click at [1051, 303] on icon at bounding box center [1058, 302] width 15 height 11
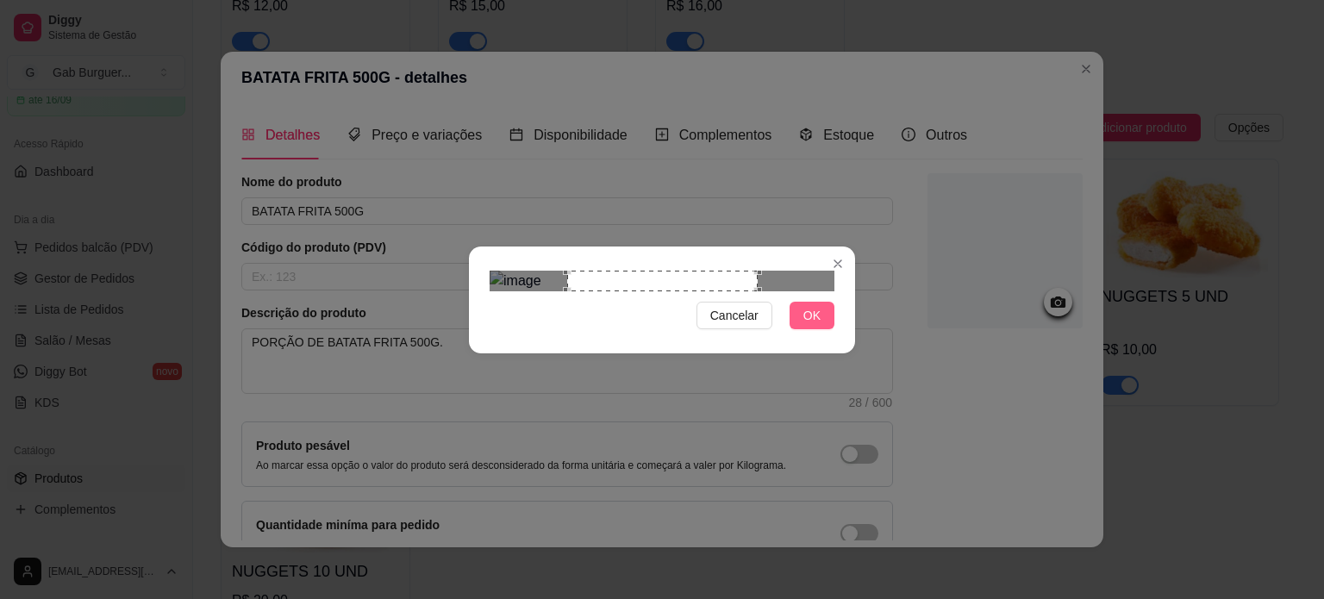
click at [807, 325] on span "OK" at bounding box center [811, 315] width 17 height 19
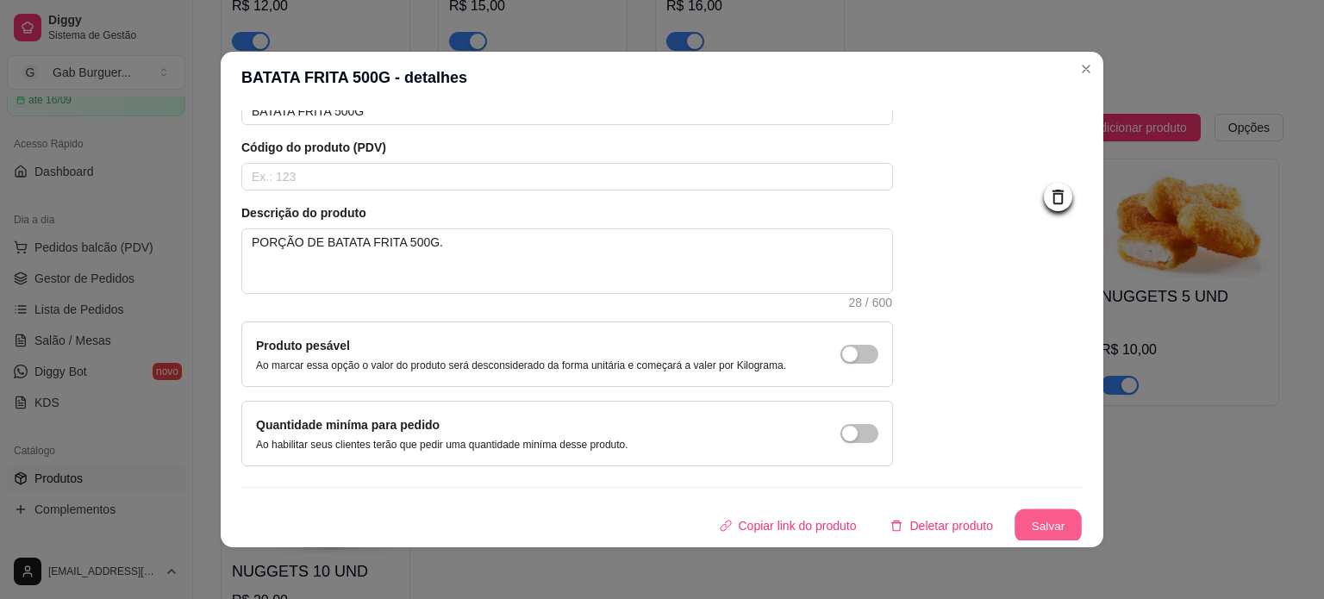
click at [1015, 522] on button "Salvar" at bounding box center [1048, 527] width 67 height 34
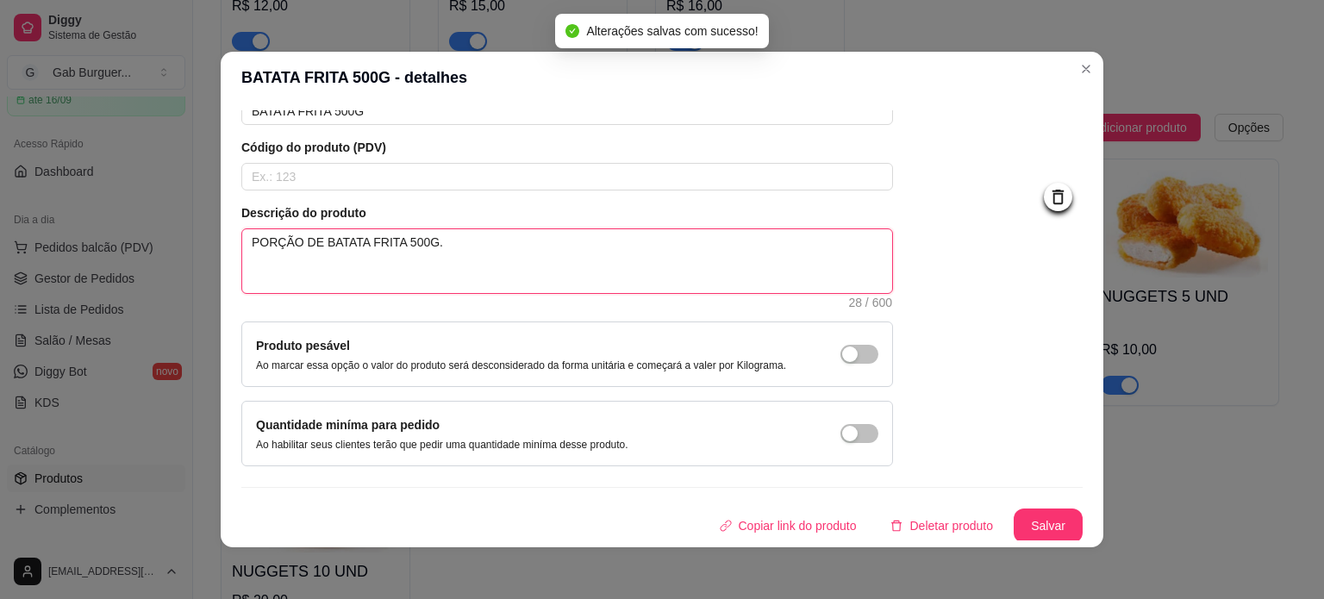
click at [348, 241] on textarea "PORÇÃO DE BATATA FRITA 500G." at bounding box center [567, 261] width 650 height 64
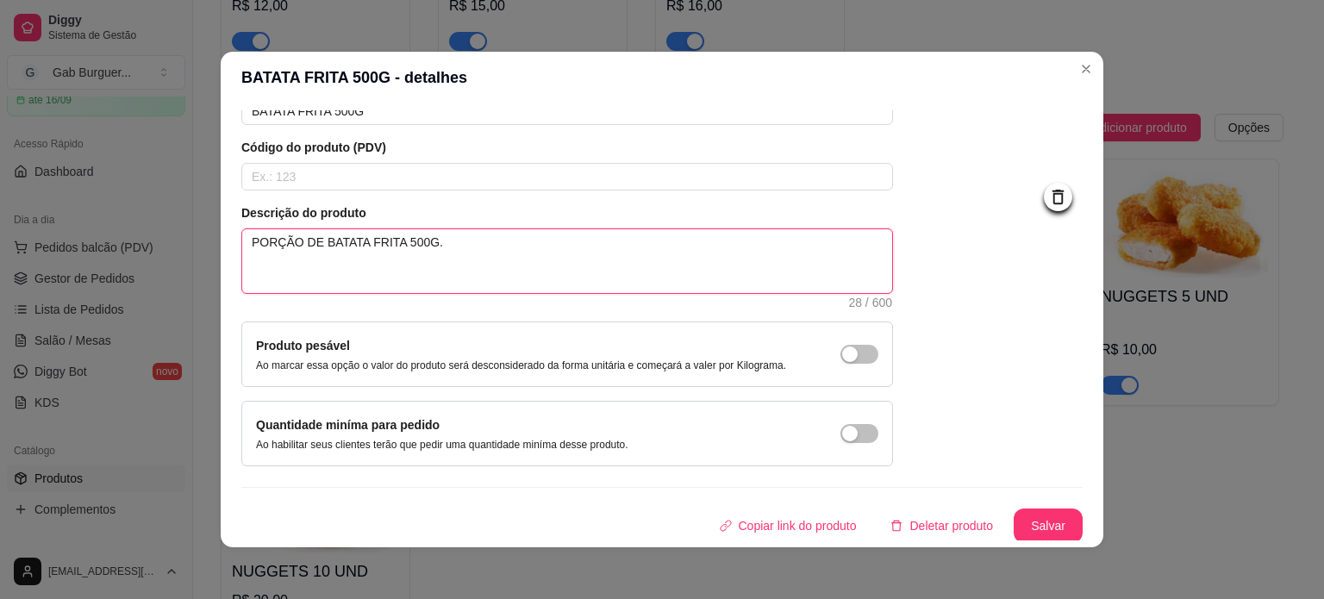
click at [388, 246] on textarea "PORÇÃO DE BATATA FRITA 500G." at bounding box center [567, 261] width 650 height 64
type textarea "PORÇÃO DE BATATA FRITA C500G."
type textarea "PORÇÃO DE BATATA FRITA CR500G."
type textarea "PORÇÃO DE BATATA FRITA CRI500G."
type textarea "PORÇÃO DE BATATA FRITA CRIN500G."
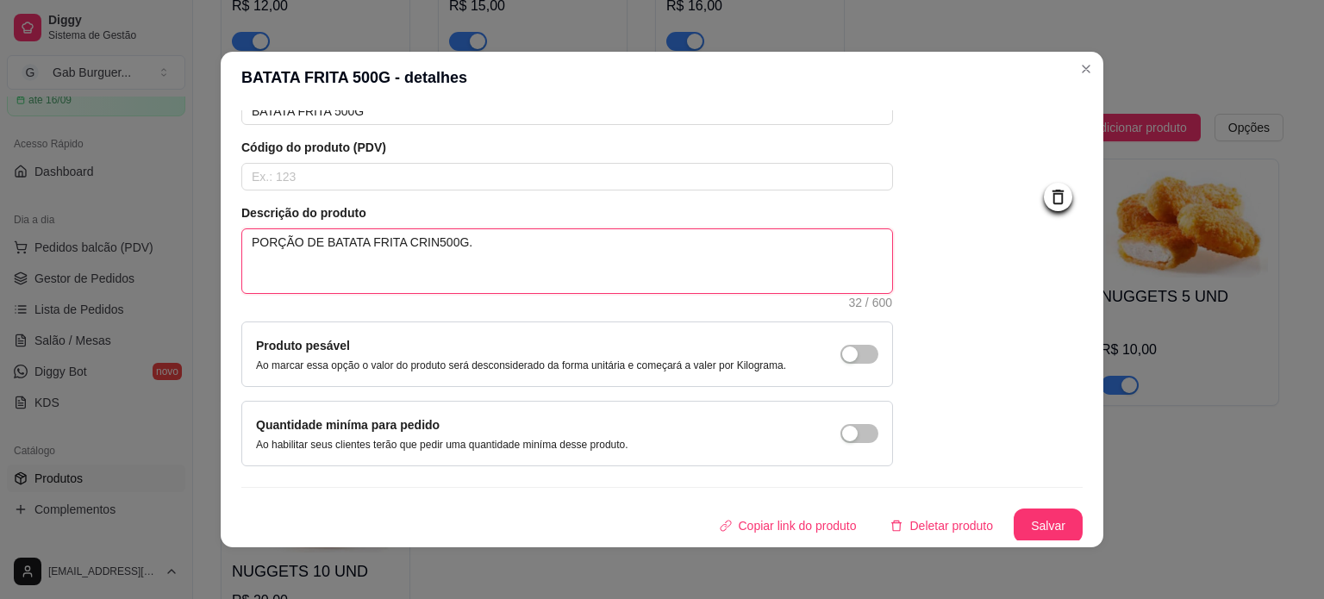
type textarea "PORÇÃO DE BATATA FRITA CRINK500G."
type textarea "PORÇÃO DE BATATA FRITA CRINKL500G."
type textarea "PORÇÃO DE BATATA FRITA CRINKLE500G."
type textarea "PORÇÃO DE BATATA FRITA CRINKLE 500G."
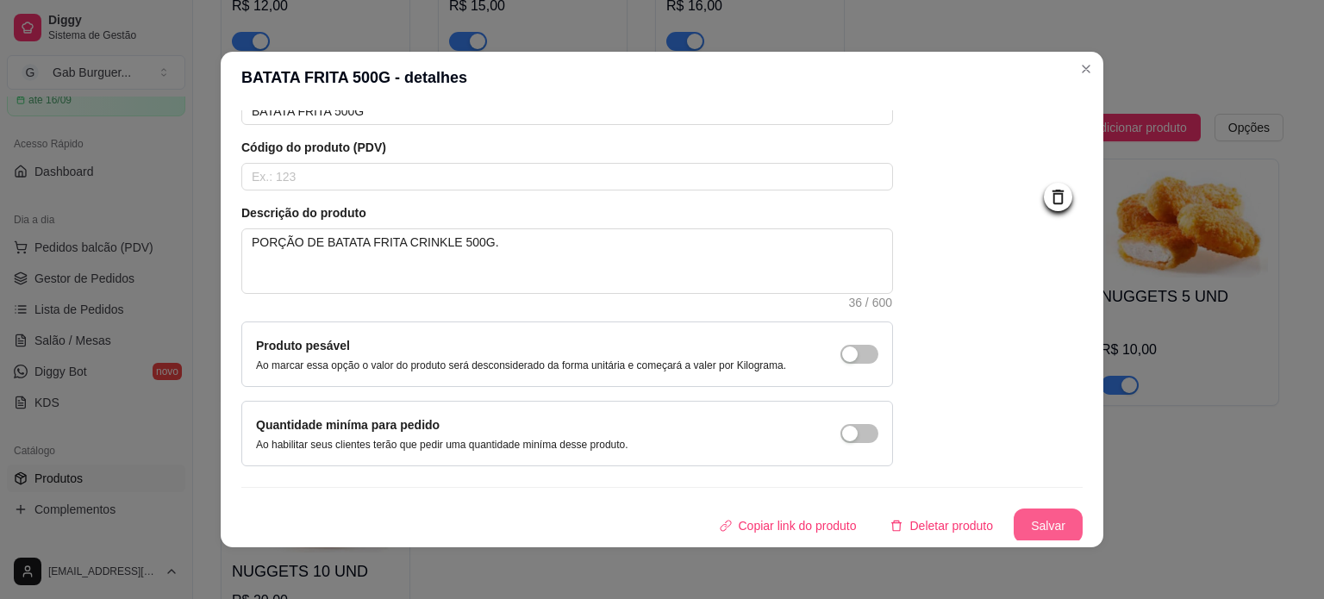
click at [1019, 521] on button "Salvar" at bounding box center [1048, 526] width 69 height 34
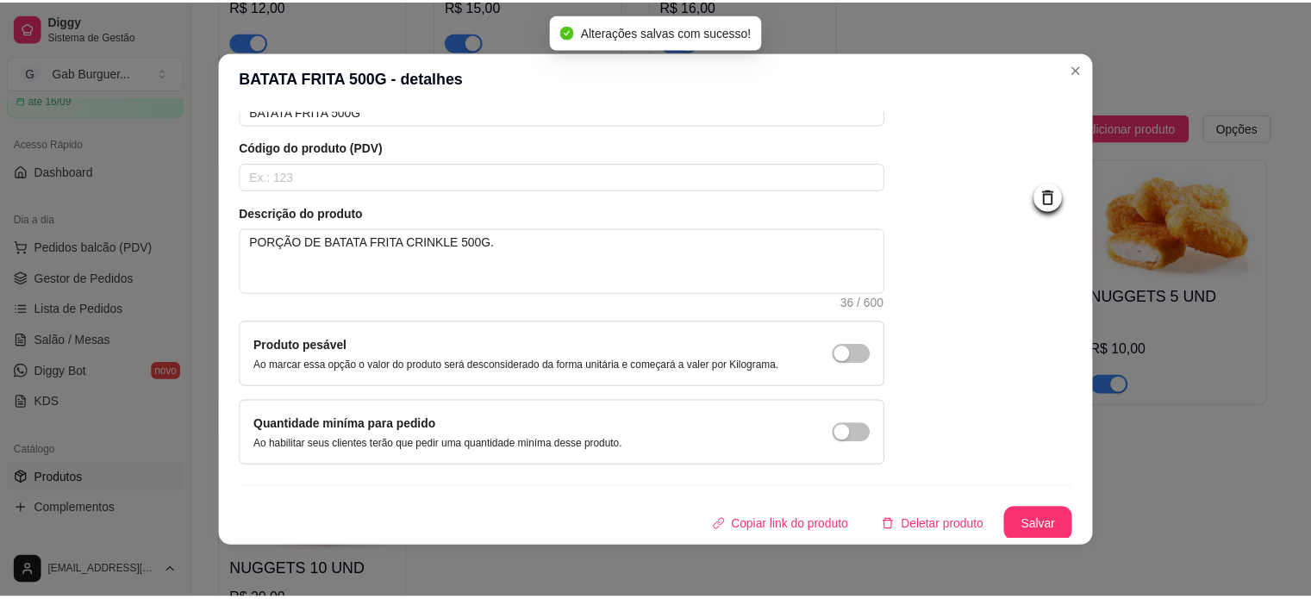
scroll to position [0, 0]
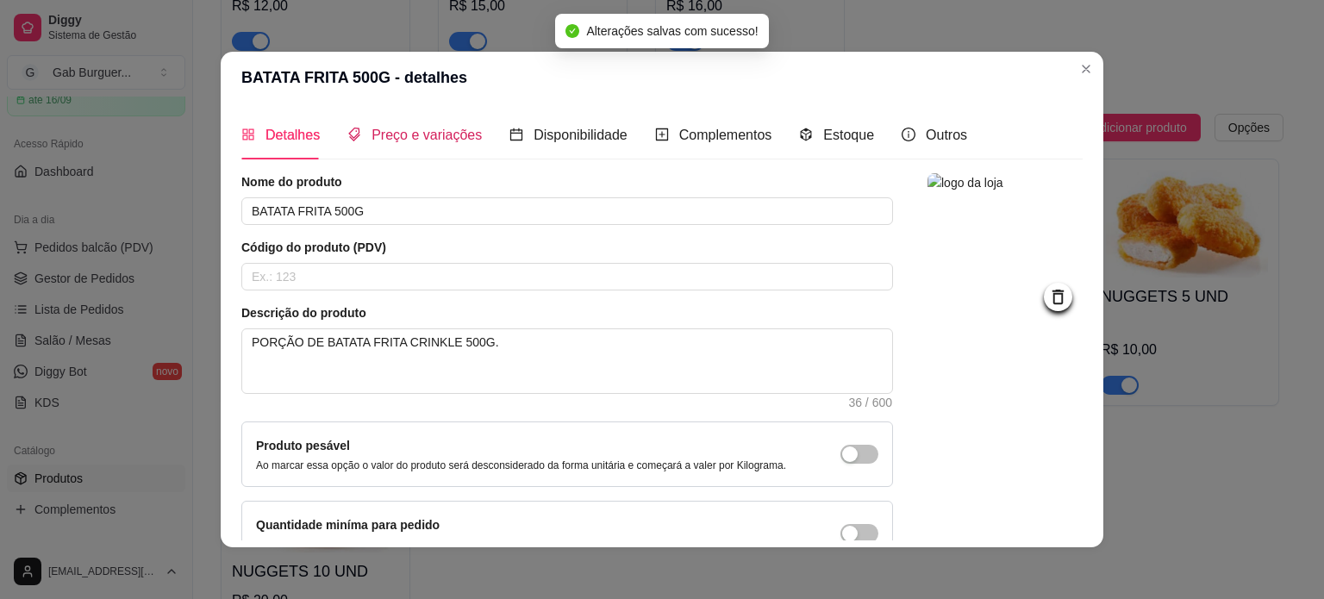
click at [407, 138] on span "Preço e variações" at bounding box center [427, 135] width 110 height 15
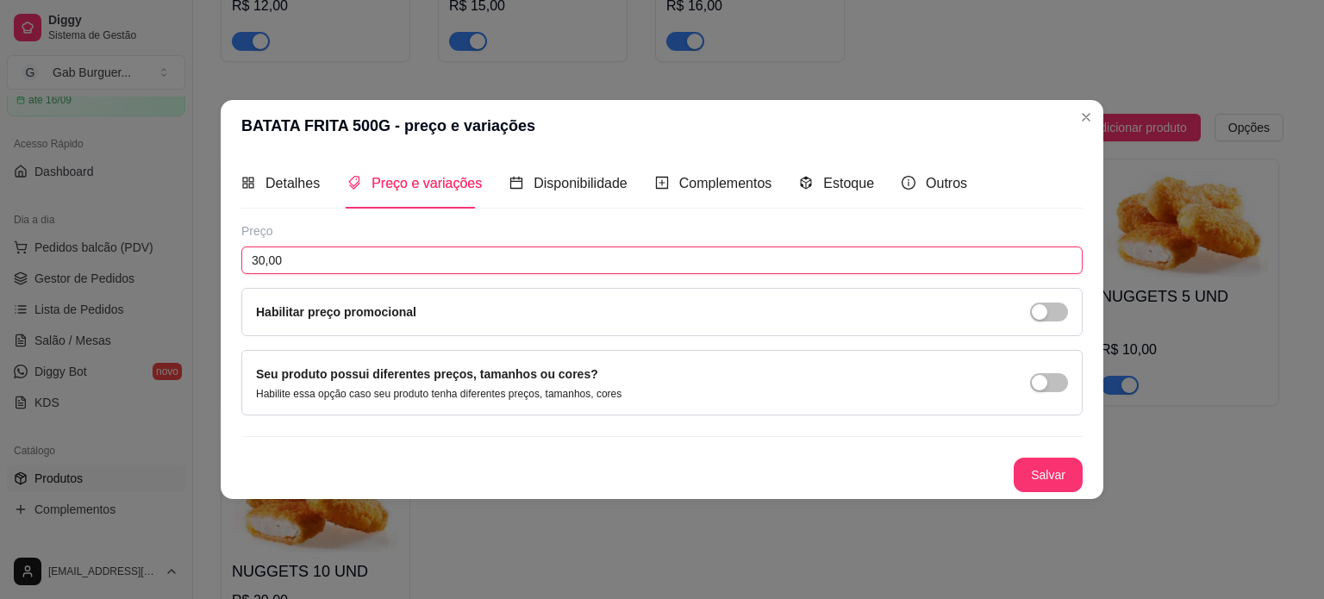
click at [264, 262] on input "30,00" at bounding box center [661, 261] width 841 height 28
type input "35,00"
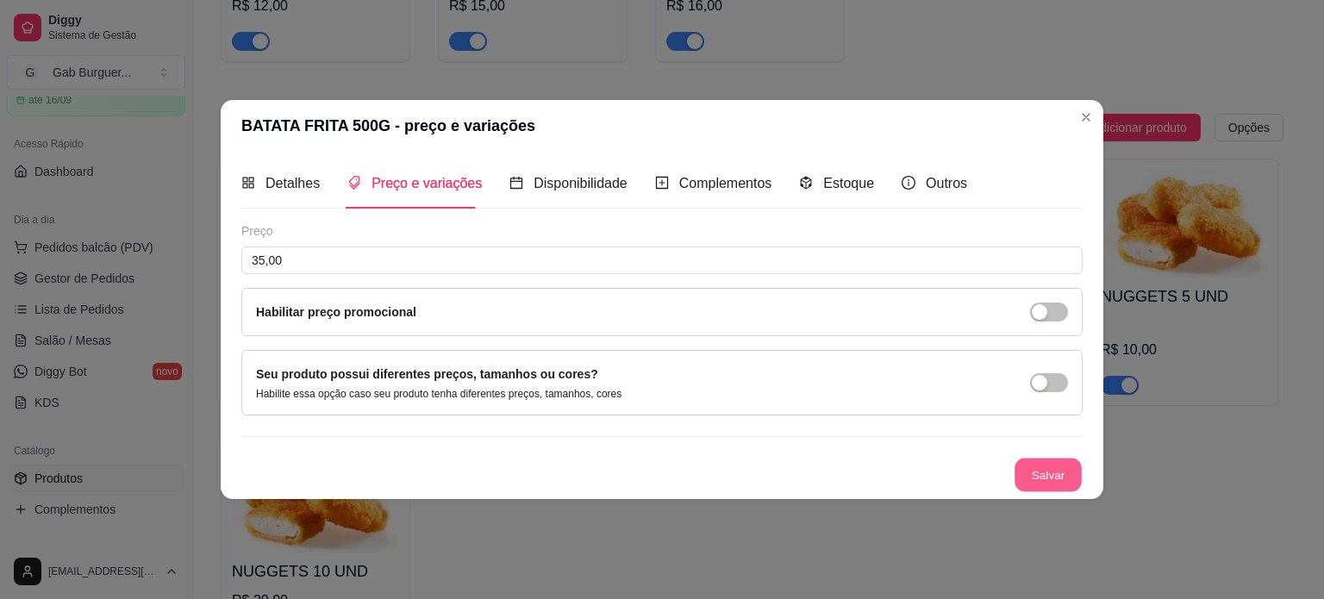
click at [1052, 470] on button "Salvar" at bounding box center [1048, 475] width 67 height 34
click at [1055, 485] on button "Salvar" at bounding box center [1048, 475] width 67 height 34
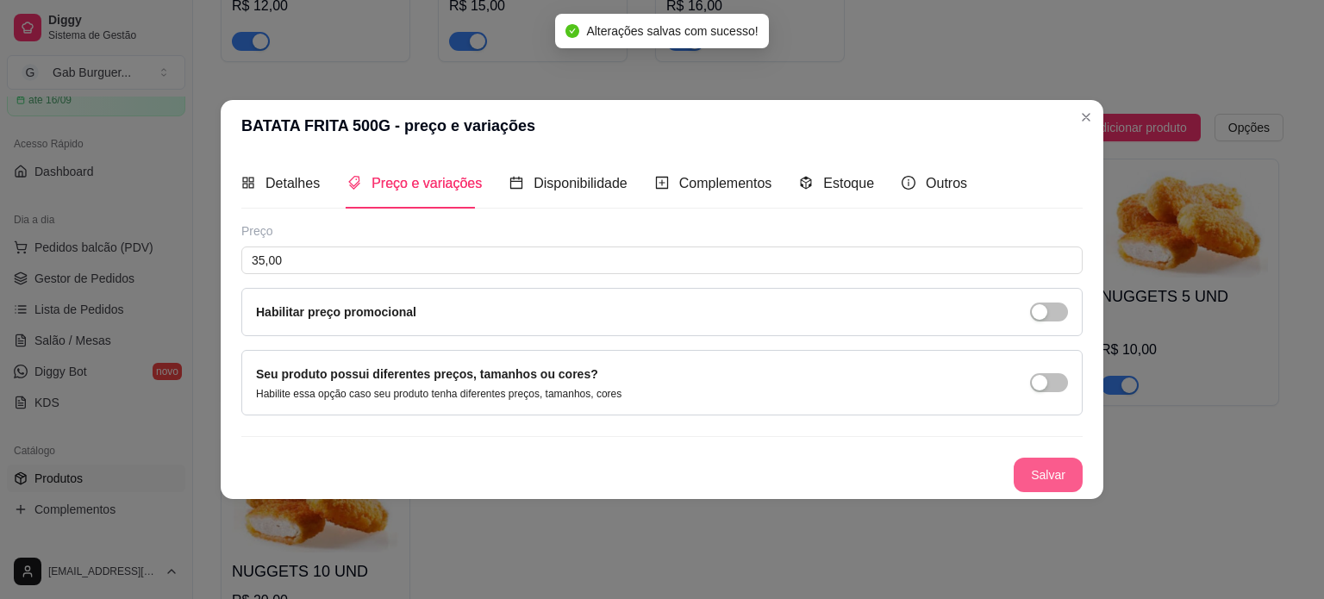
click at [1037, 475] on button "Salvar" at bounding box center [1048, 475] width 69 height 34
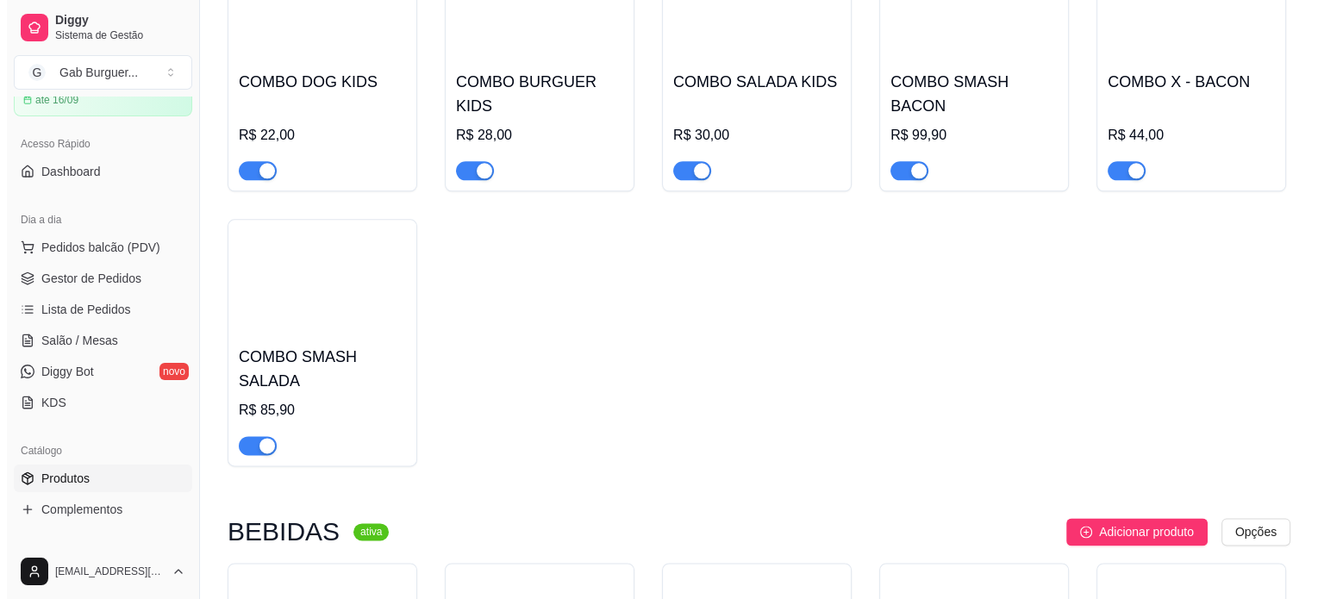
scroll to position [2155, 0]
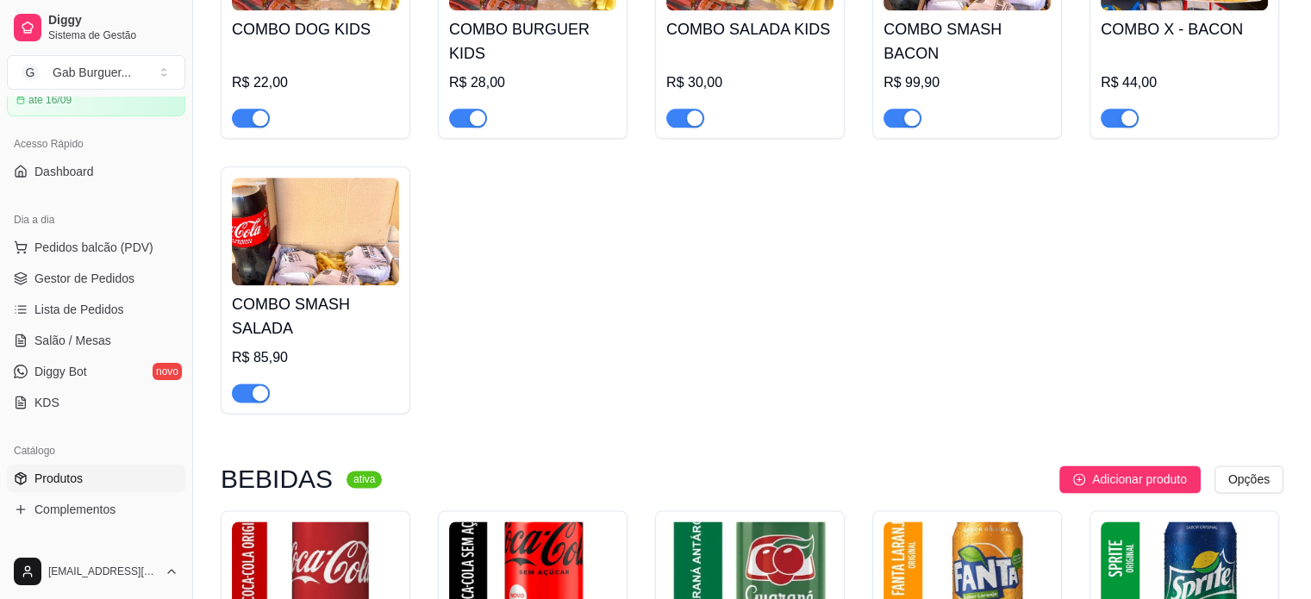
drag, startPoint x: 259, startPoint y: 403, endPoint x: 235, endPoint y: 410, distance: 25.1
click at [235, 410] on div "COMBO SMASH SALADA R$ 85,90" at bounding box center [316, 289] width 190 height 247
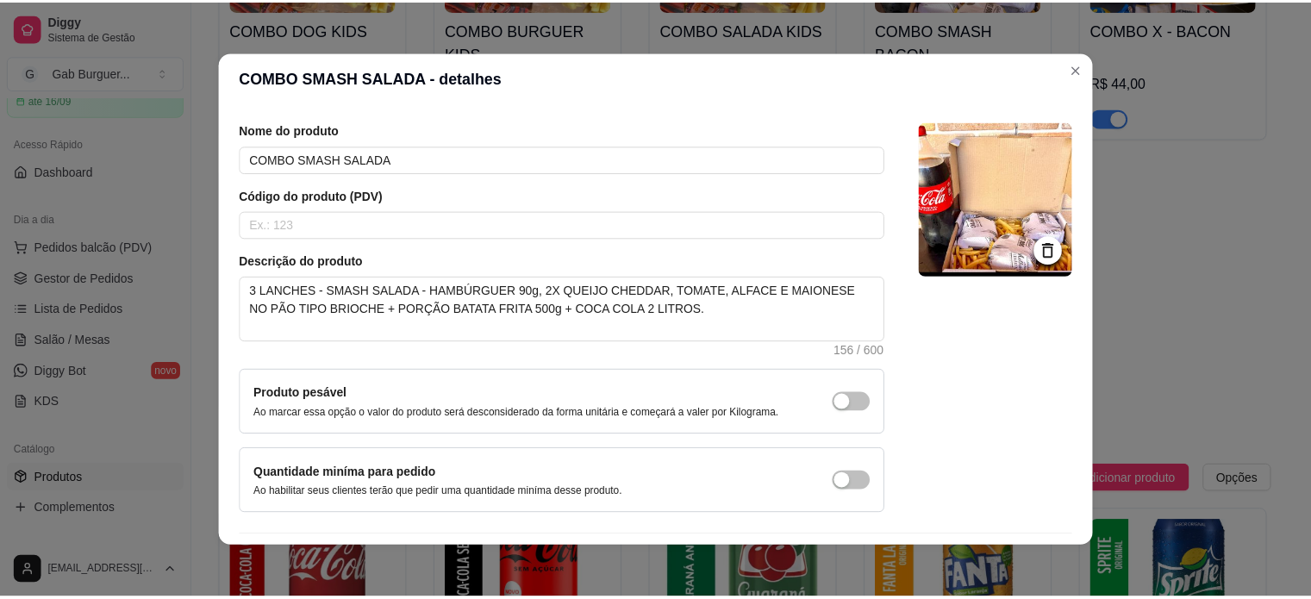
scroll to position [100, 0]
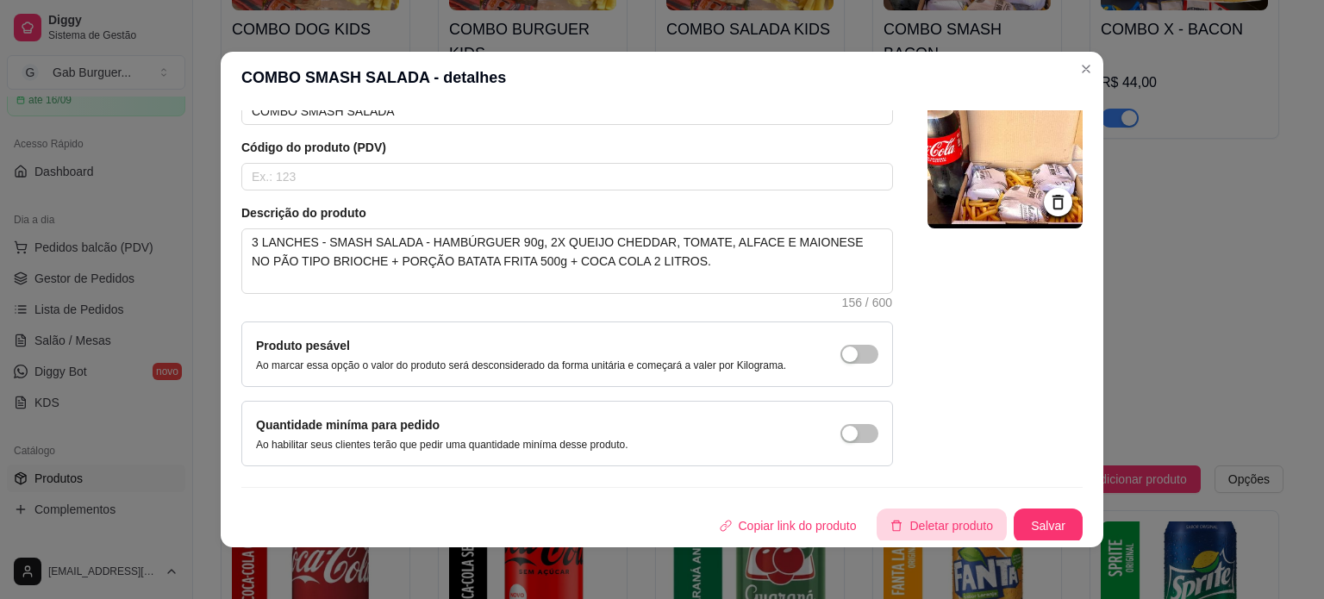
click at [914, 527] on button "Deletar produto" at bounding box center [942, 526] width 130 height 34
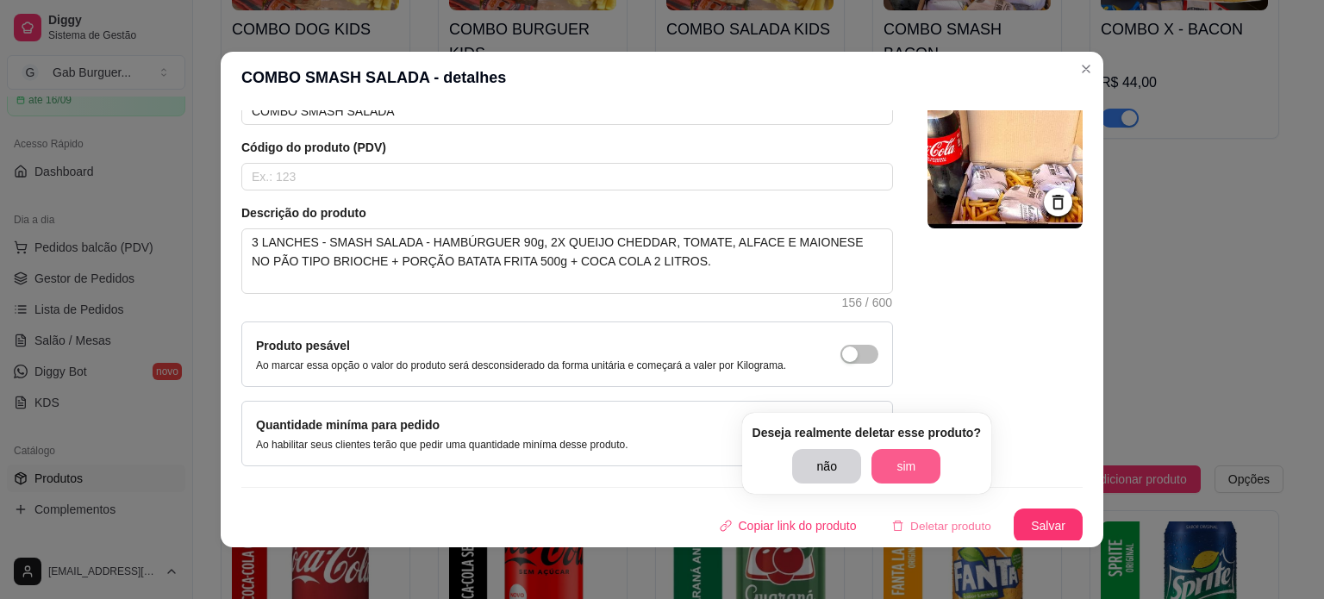
click at [910, 471] on button "sim" at bounding box center [906, 466] width 69 height 34
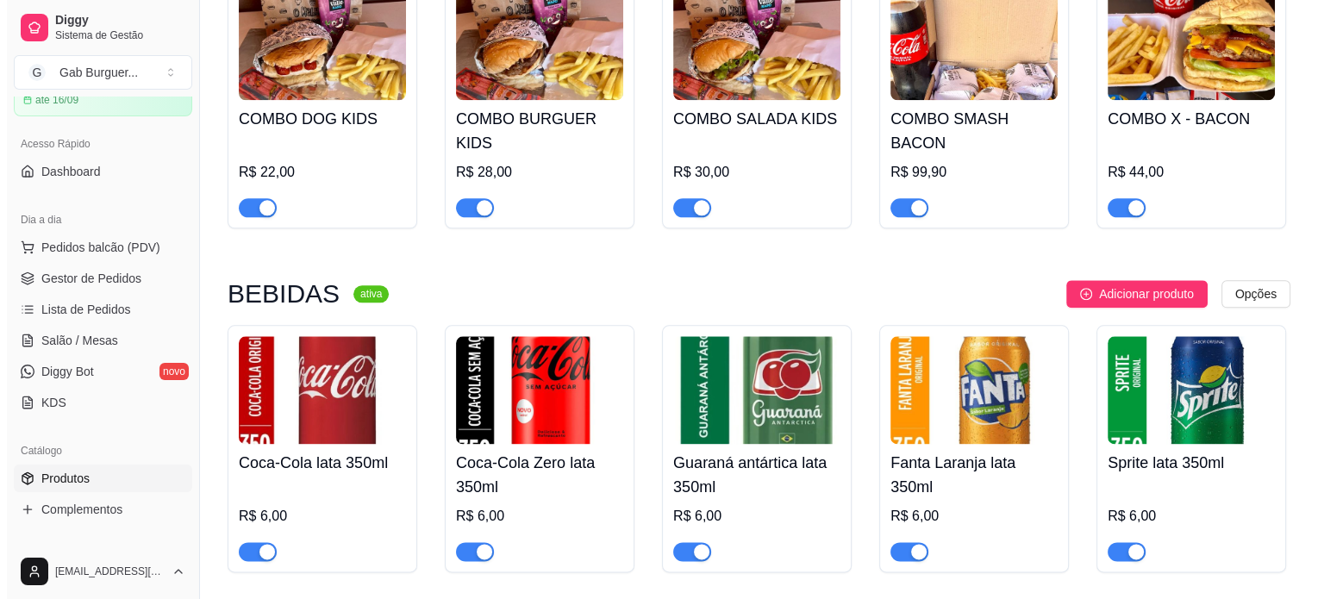
scroll to position [1897, 0]
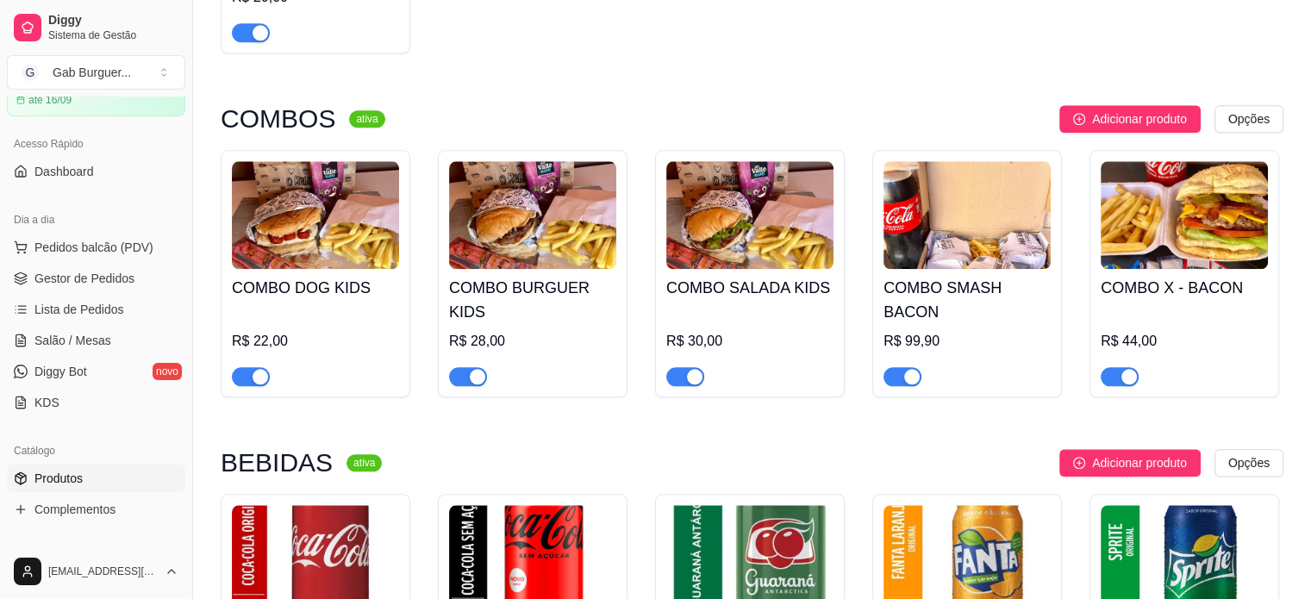
drag, startPoint x: 914, startPoint y: 388, endPoint x: 891, endPoint y: 385, distance: 22.6
click at [891, 385] on button "button" at bounding box center [903, 376] width 38 height 19
drag, startPoint x: 970, startPoint y: 216, endPoint x: 934, endPoint y: 217, distance: 36.2
click at [934, 217] on img at bounding box center [967, 215] width 167 height 108
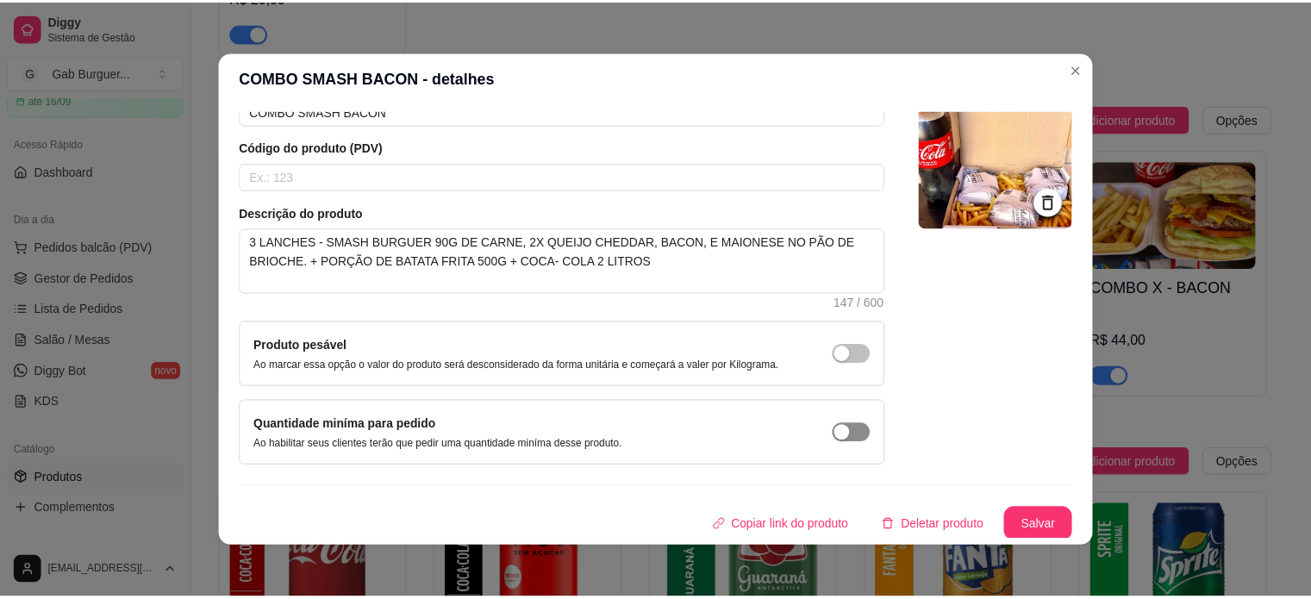
scroll to position [3, 0]
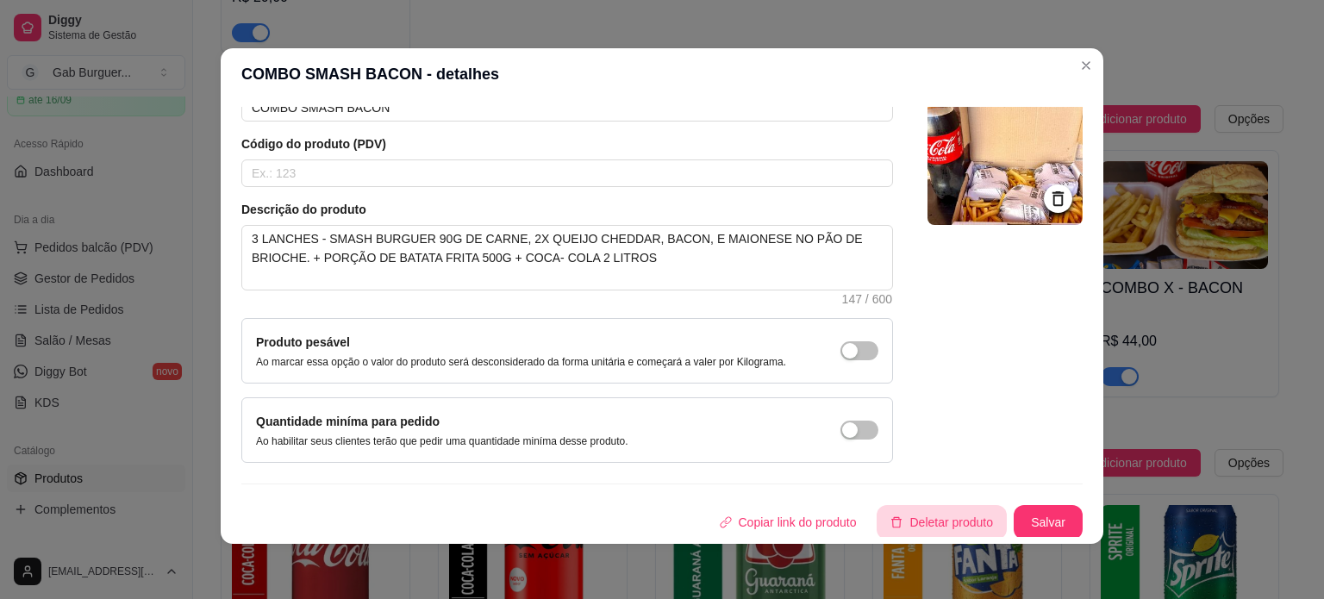
click at [917, 513] on button "Deletar produto" at bounding box center [942, 522] width 130 height 34
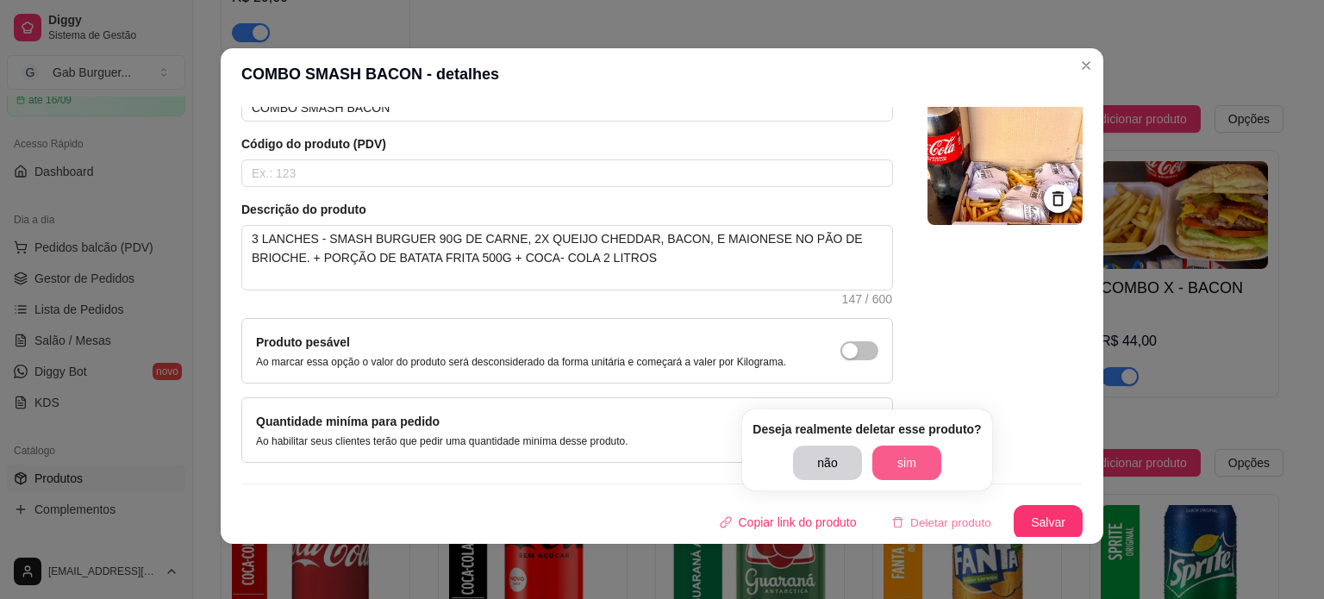
click at [904, 464] on button "sim" at bounding box center [906, 463] width 69 height 34
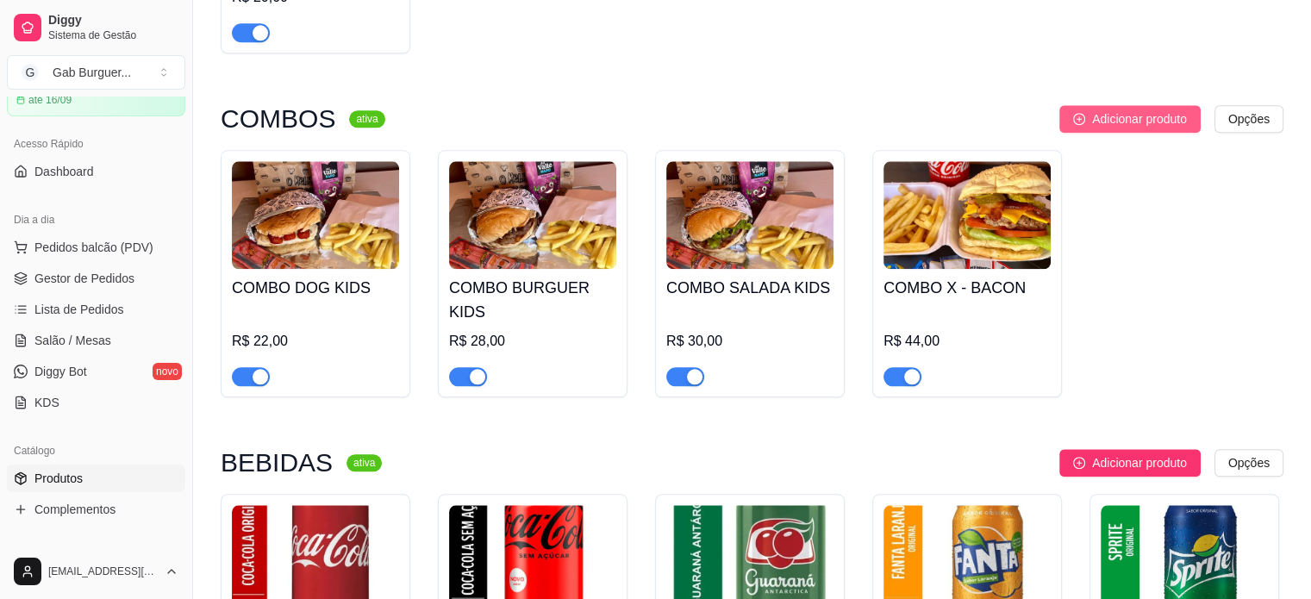
click at [1133, 114] on span "Adicionar produto" at bounding box center [1139, 118] width 95 height 19
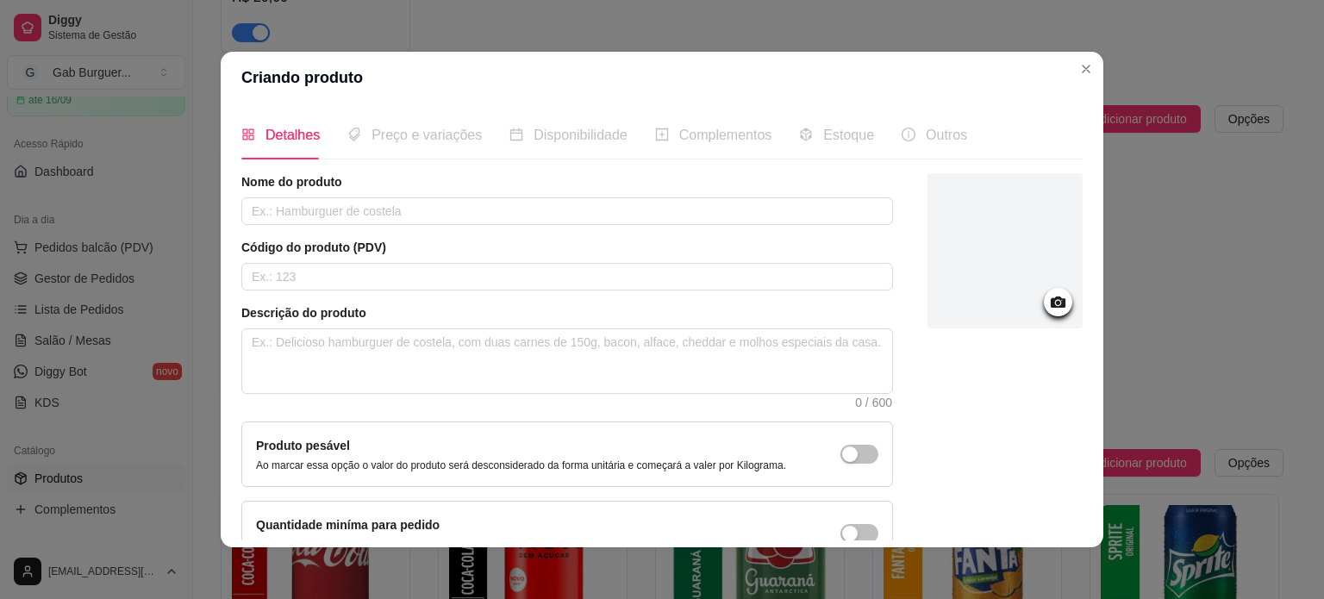
click at [1048, 310] on icon at bounding box center [1058, 302] width 20 height 20
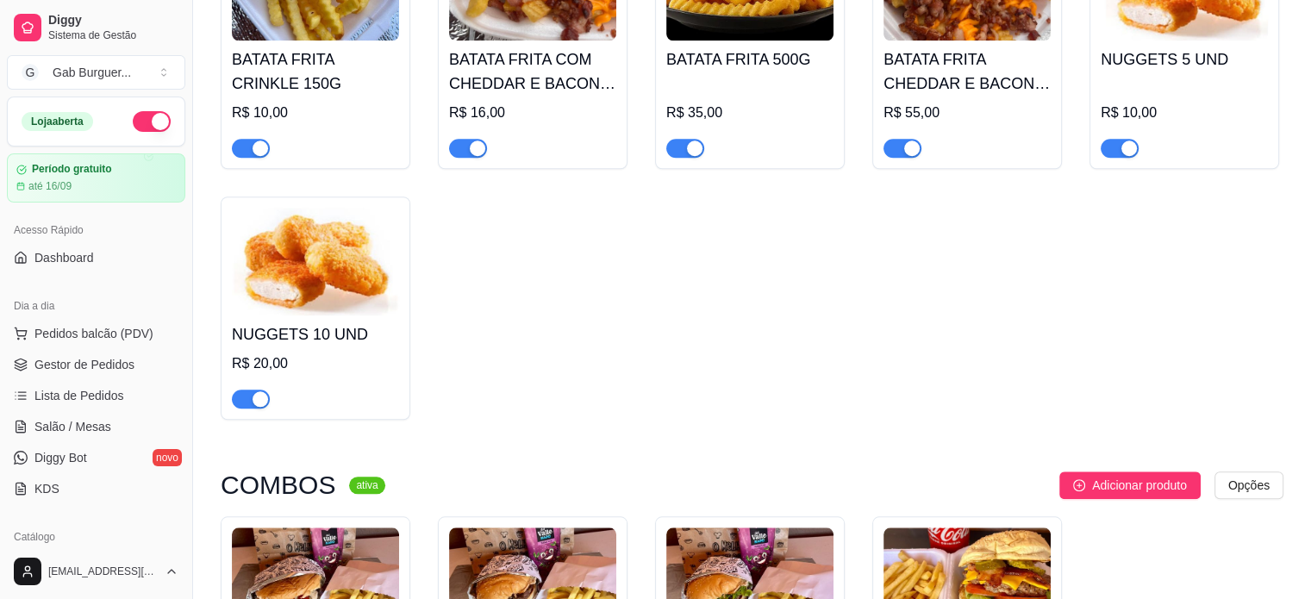
scroll to position [1687, 0]
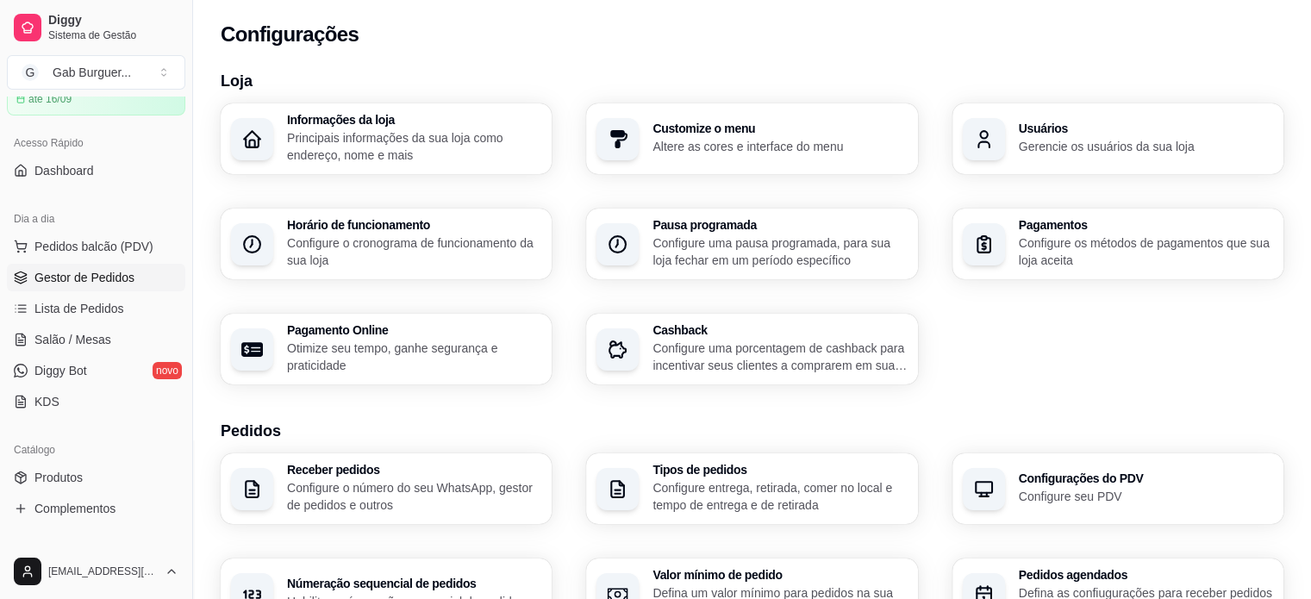
scroll to position [172, 0]
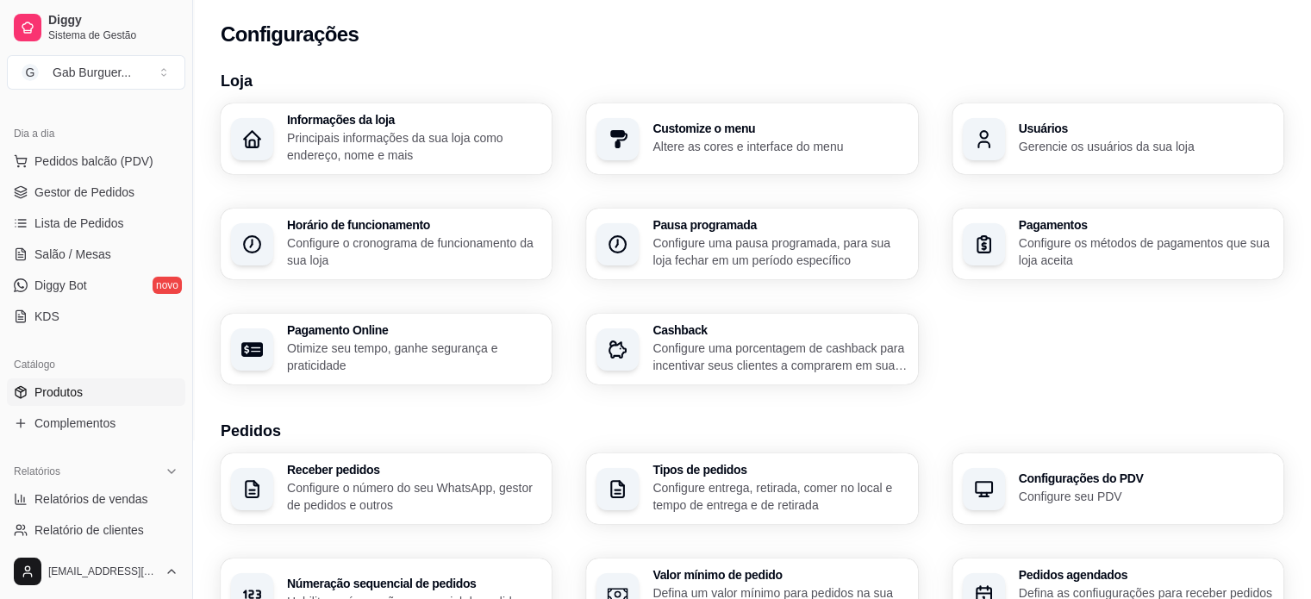
click at [70, 395] on span "Produtos" at bounding box center [58, 392] width 48 height 17
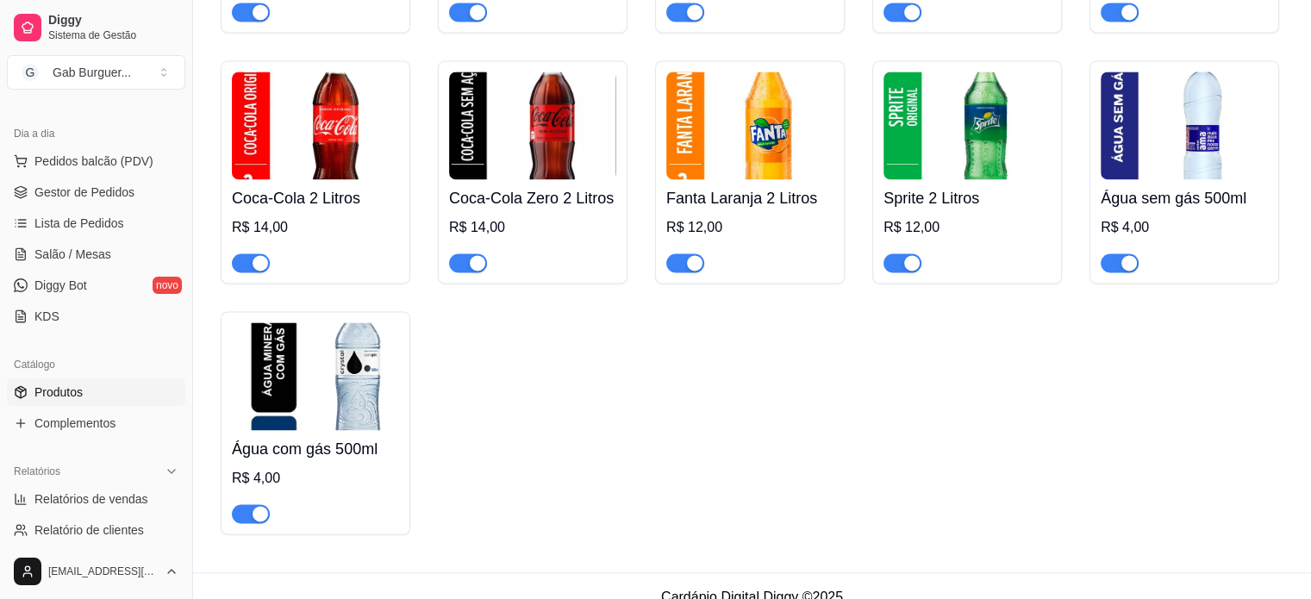
scroll to position [2636, 0]
